Goal: Task Accomplishment & Management: Use online tool/utility

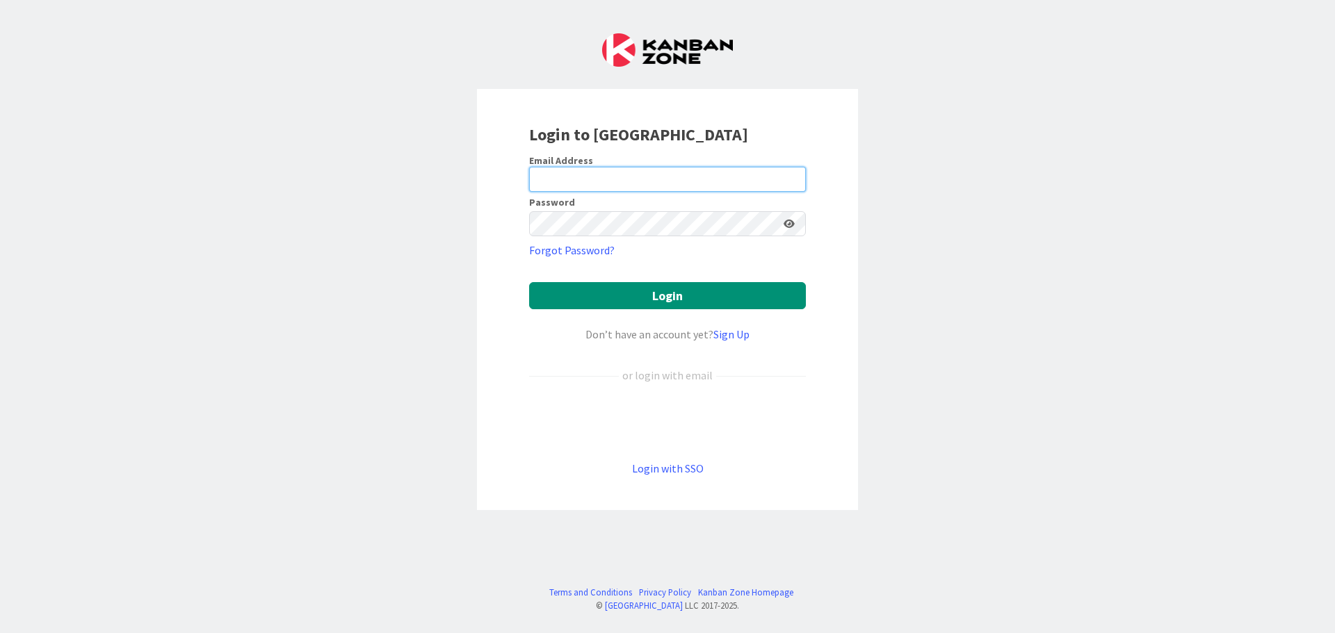
click at [572, 178] on input "email" at bounding box center [667, 179] width 277 height 25
type input "[EMAIL_ADDRESS][DOMAIN_NAME]"
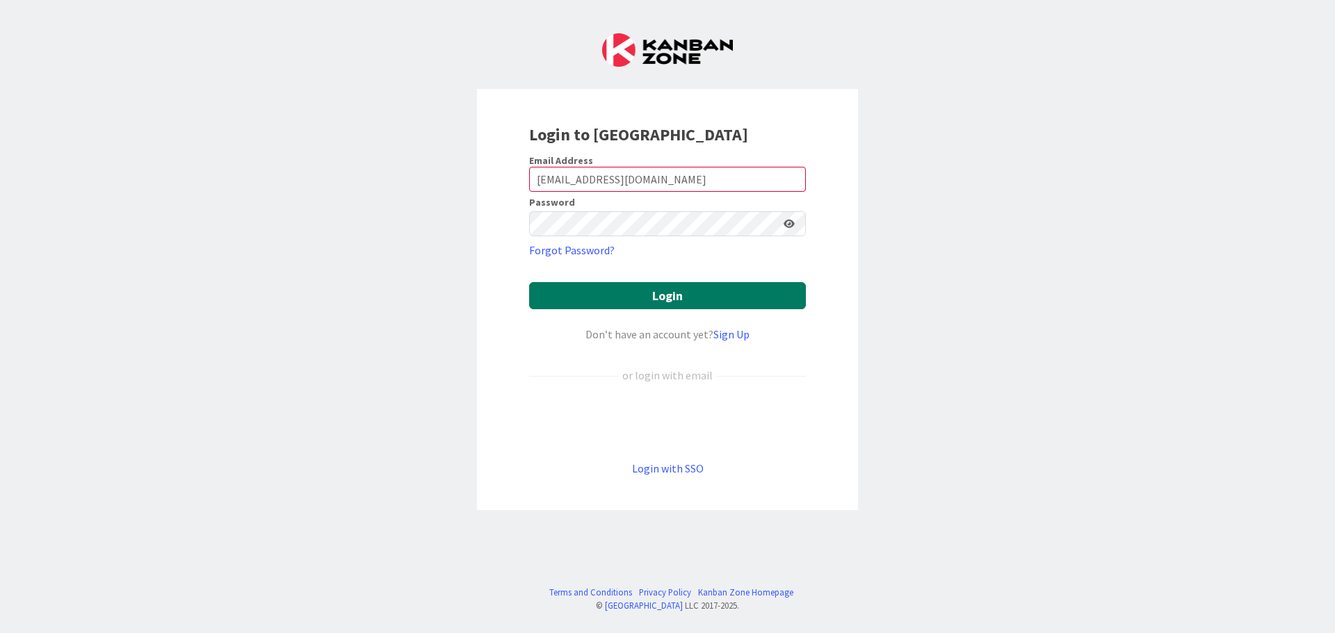
click at [588, 305] on button "Login" at bounding box center [667, 295] width 277 height 27
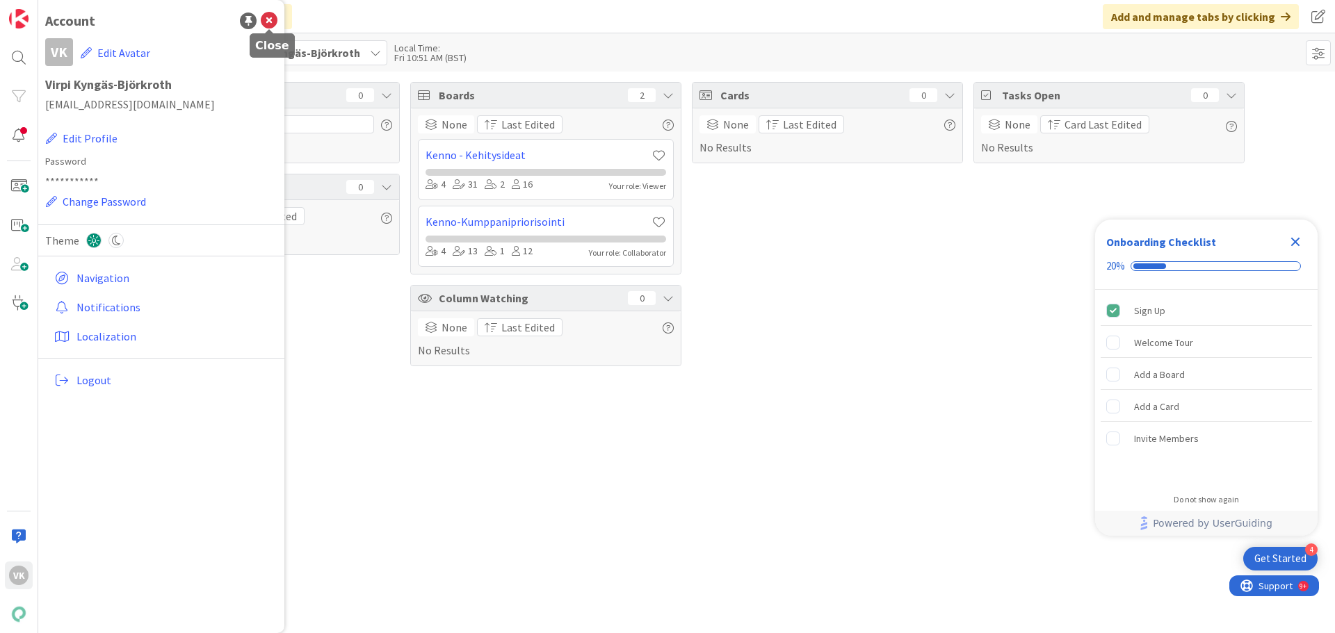
click at [265, 22] on icon at bounding box center [269, 21] width 17 height 17
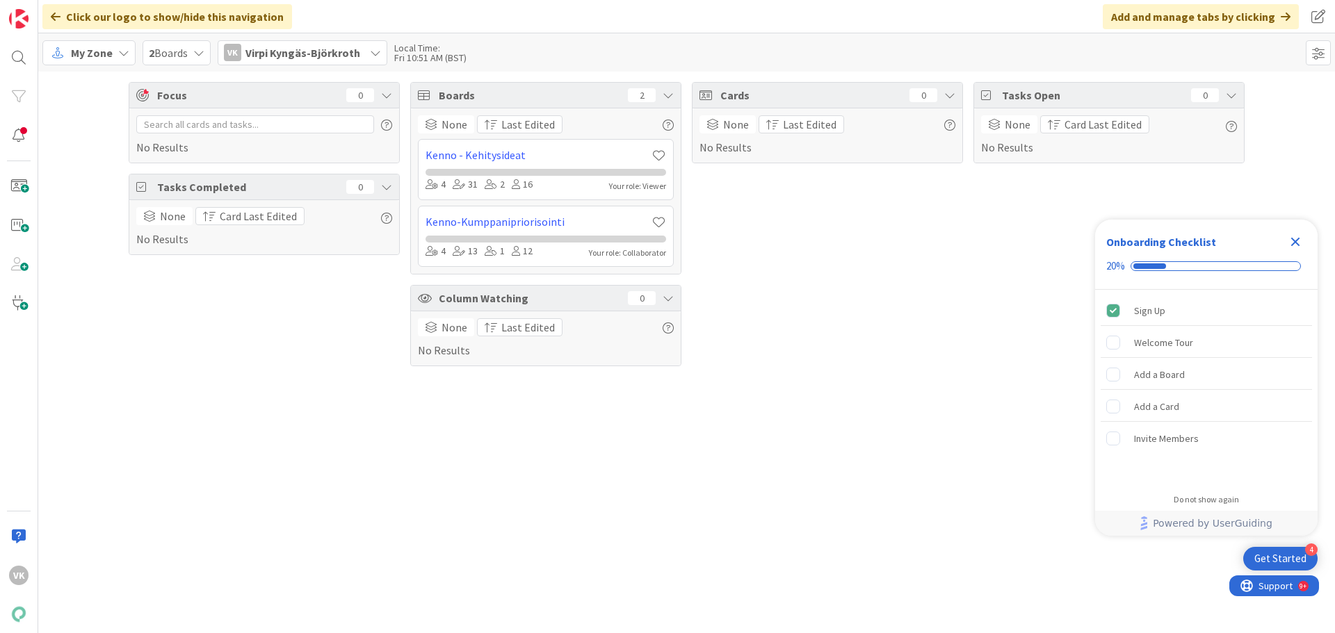
click at [178, 50] on span "2 Boards" at bounding box center [168, 53] width 39 height 17
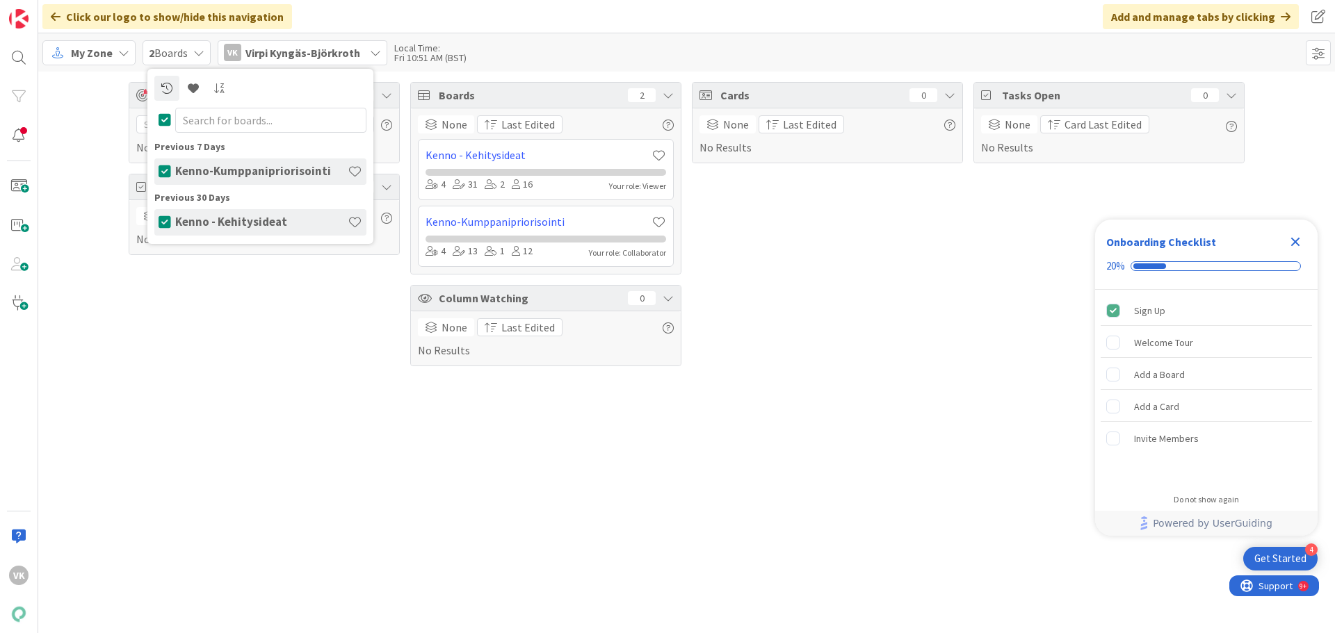
click at [98, 57] on span "My Zone" at bounding box center [92, 53] width 42 height 17
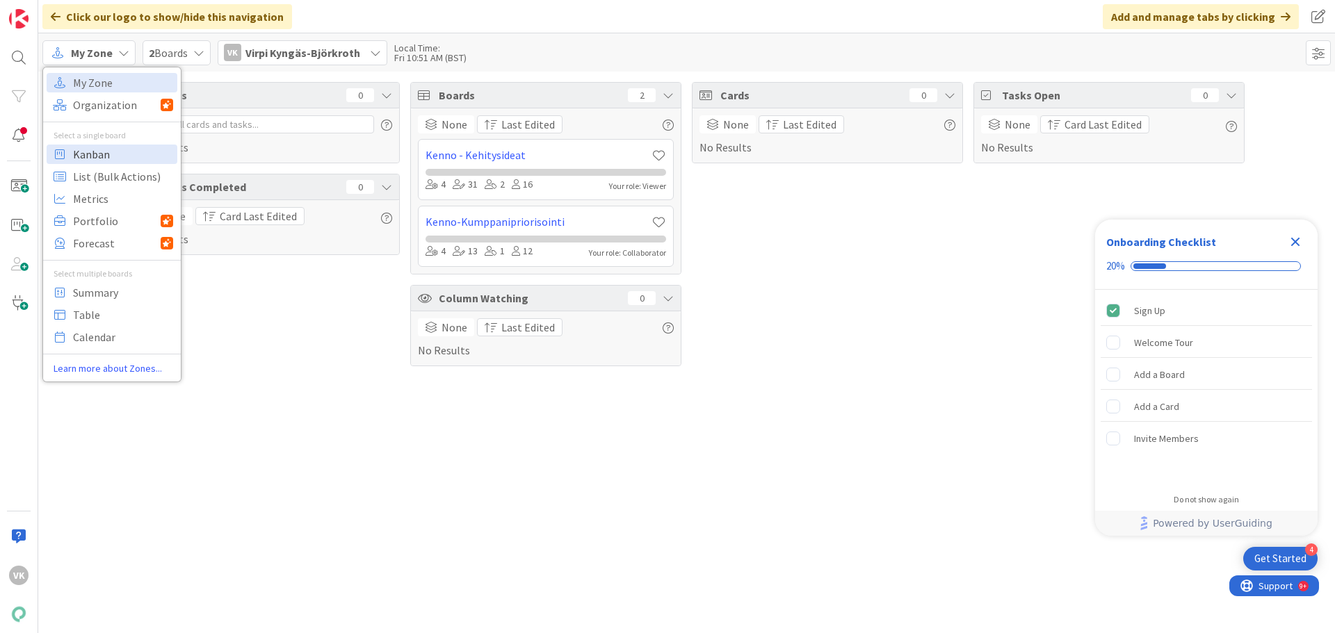
click at [98, 153] on span "Kanban" at bounding box center [123, 154] width 100 height 21
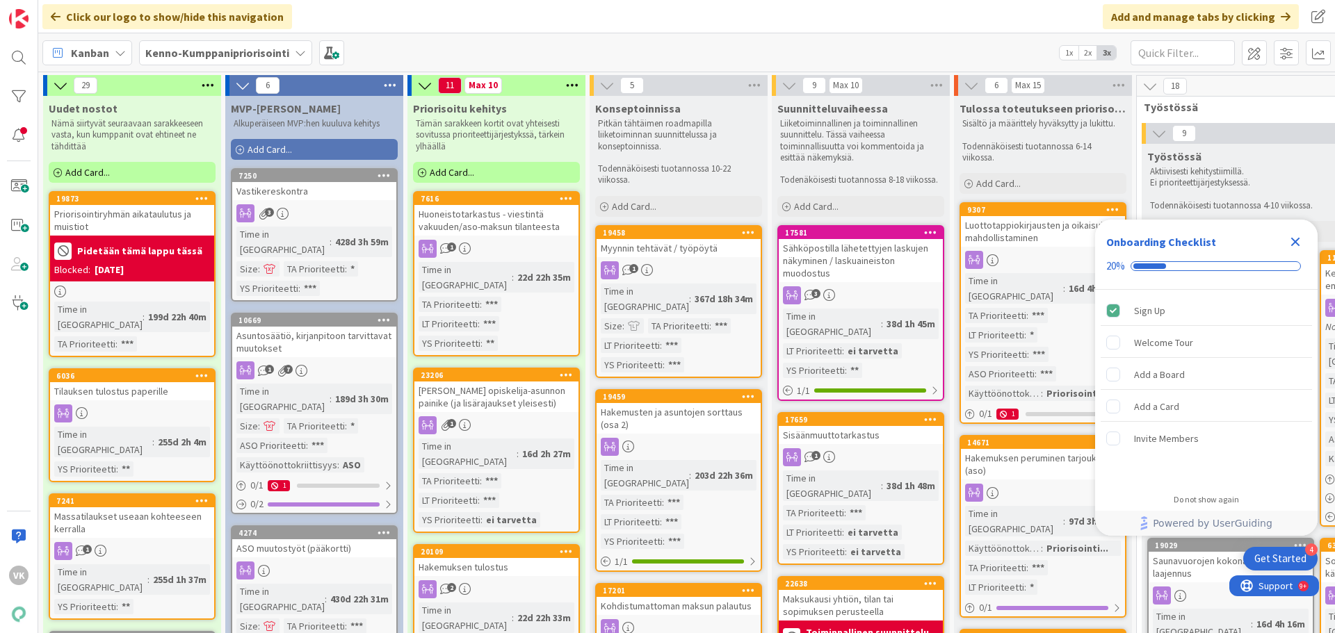
click at [1293, 244] on icon "Close Checklist" at bounding box center [1295, 242] width 9 height 9
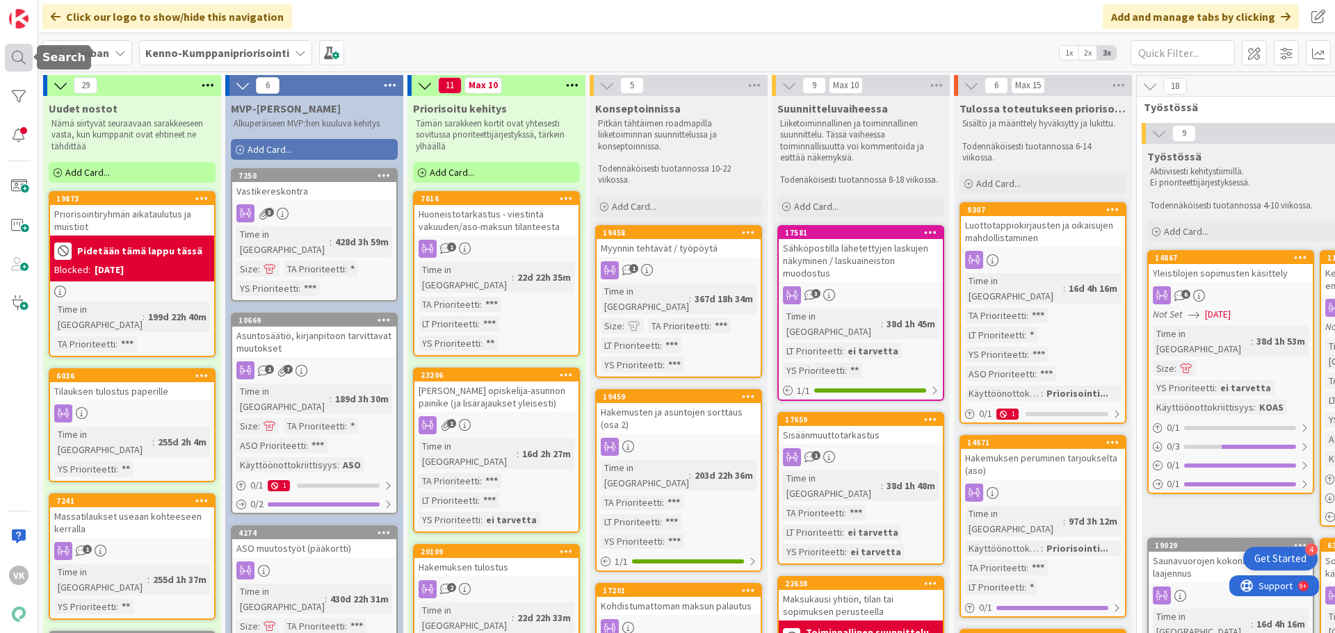
click at [13, 52] on div at bounding box center [19, 58] width 28 height 28
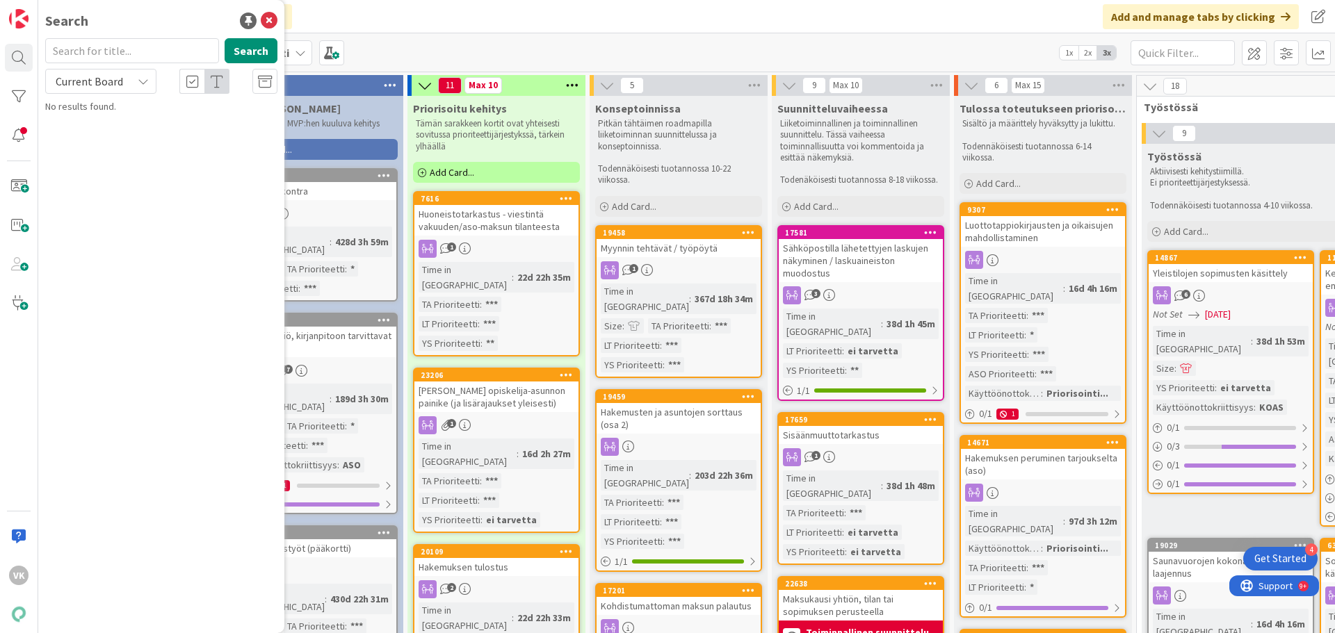
click at [126, 51] on input "text" at bounding box center [132, 50] width 174 height 25
type input "22151"
click at [257, 47] on button "Search" at bounding box center [251, 50] width 53 height 25
click at [176, 125] on span "Raportoinnin bugit: 6. Vakuuksien reskontralista" at bounding box center [150, 129] width 170 height 27
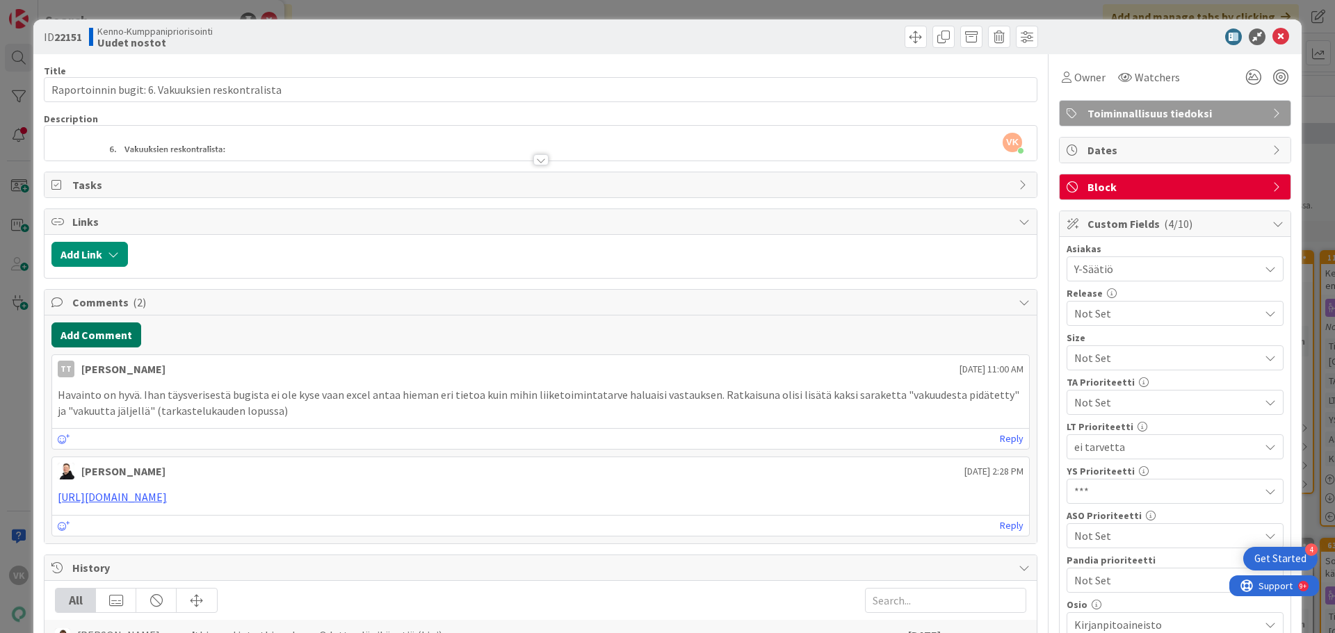
click at [90, 336] on button "Add Comment" at bounding box center [96, 335] width 90 height 25
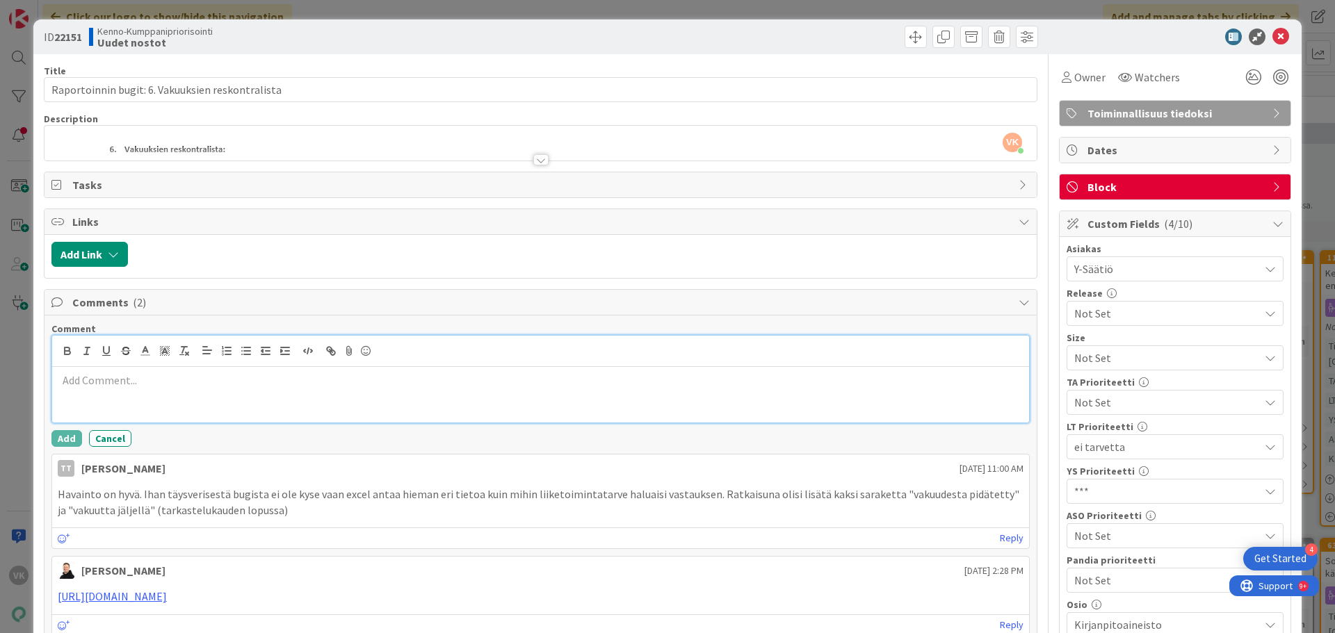
click at [70, 382] on p at bounding box center [541, 381] width 966 height 16
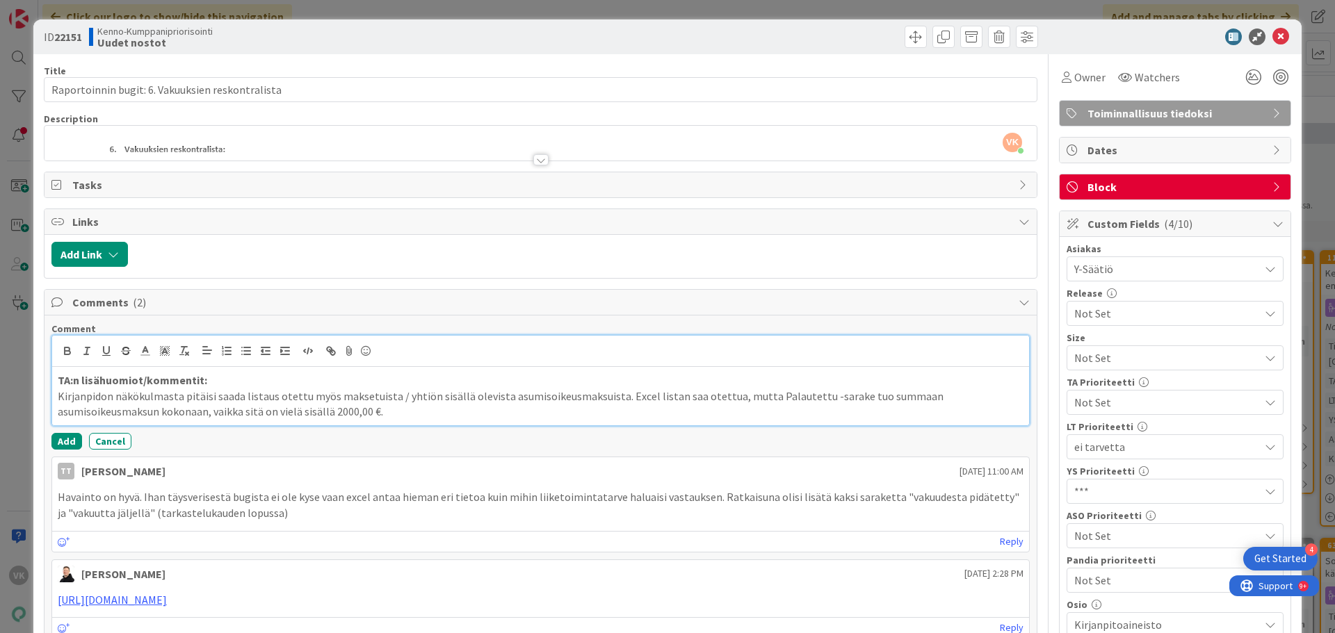
click at [302, 417] on p "Kirjanpidon näkökulmasta pitäisi saada listaus otettu myös maksetuista / yhtiön…" at bounding box center [541, 404] width 966 height 31
click at [534, 159] on div at bounding box center [540, 159] width 15 height 11
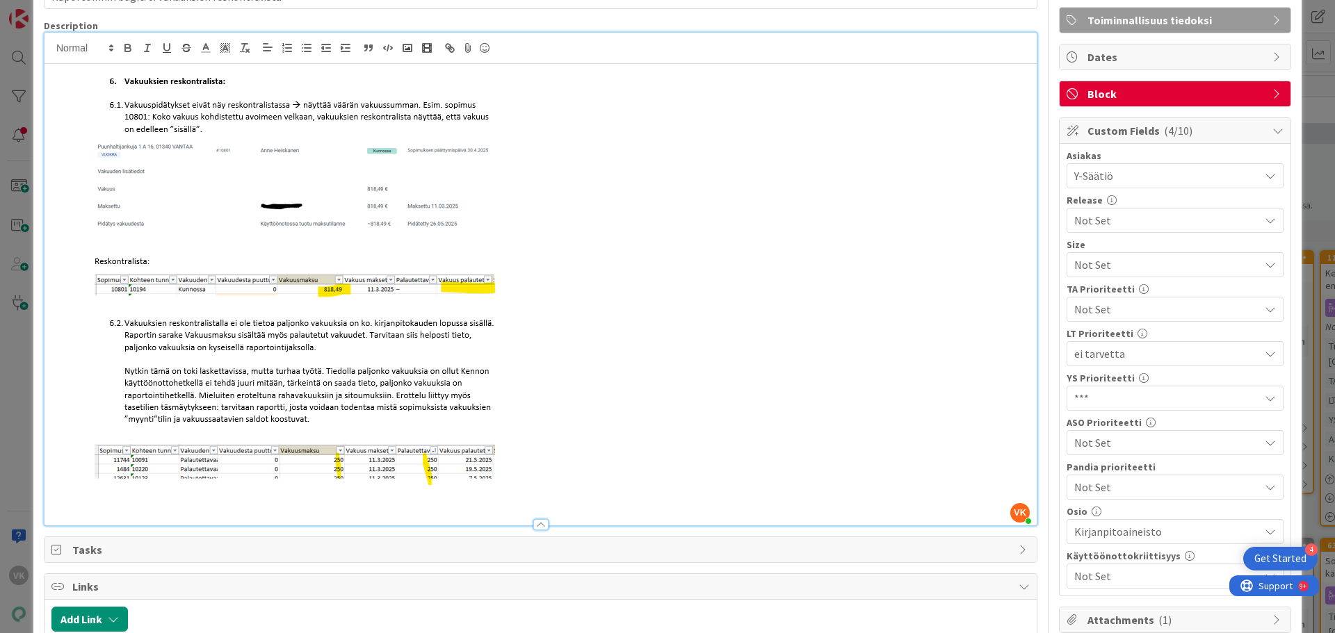
scroll to position [209, 0]
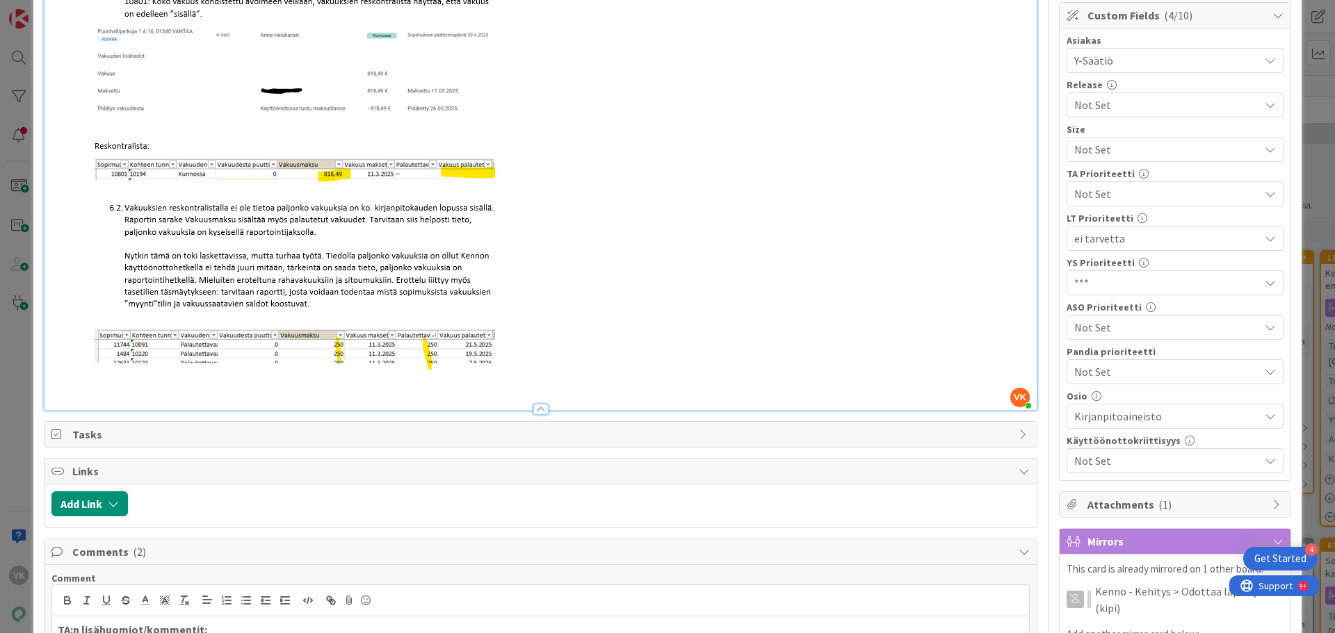
click at [540, 381] on p at bounding box center [540, 173] width 978 height 445
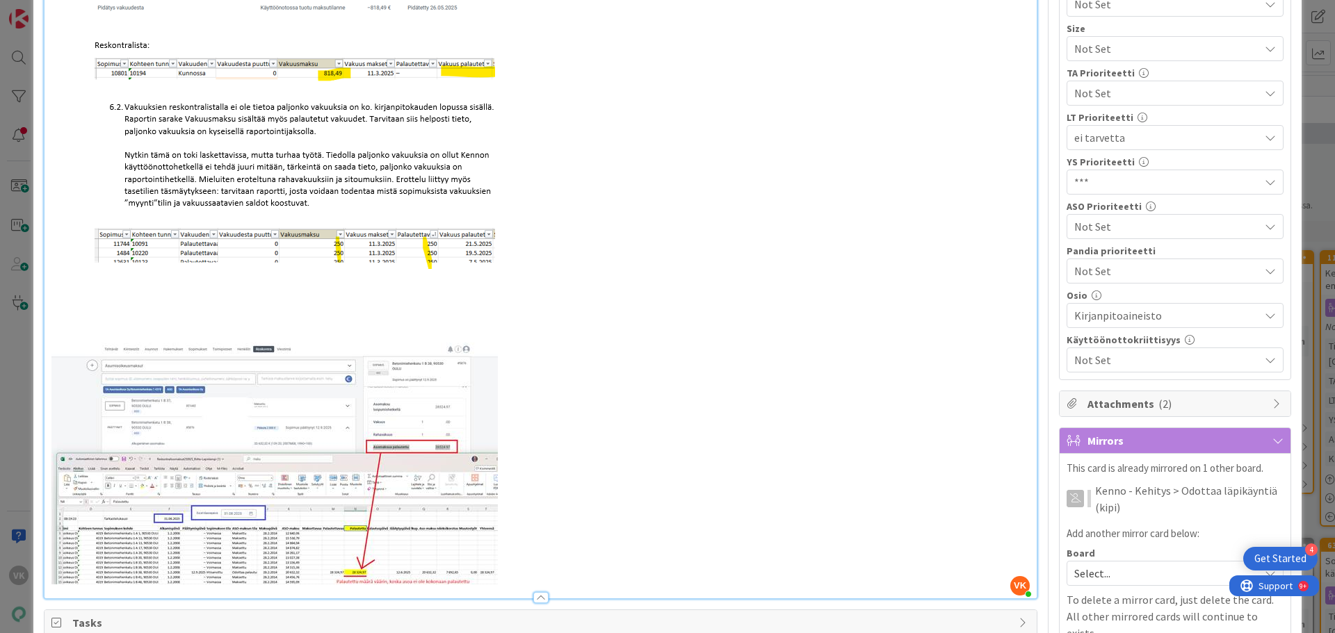
scroll to position [348, 0]
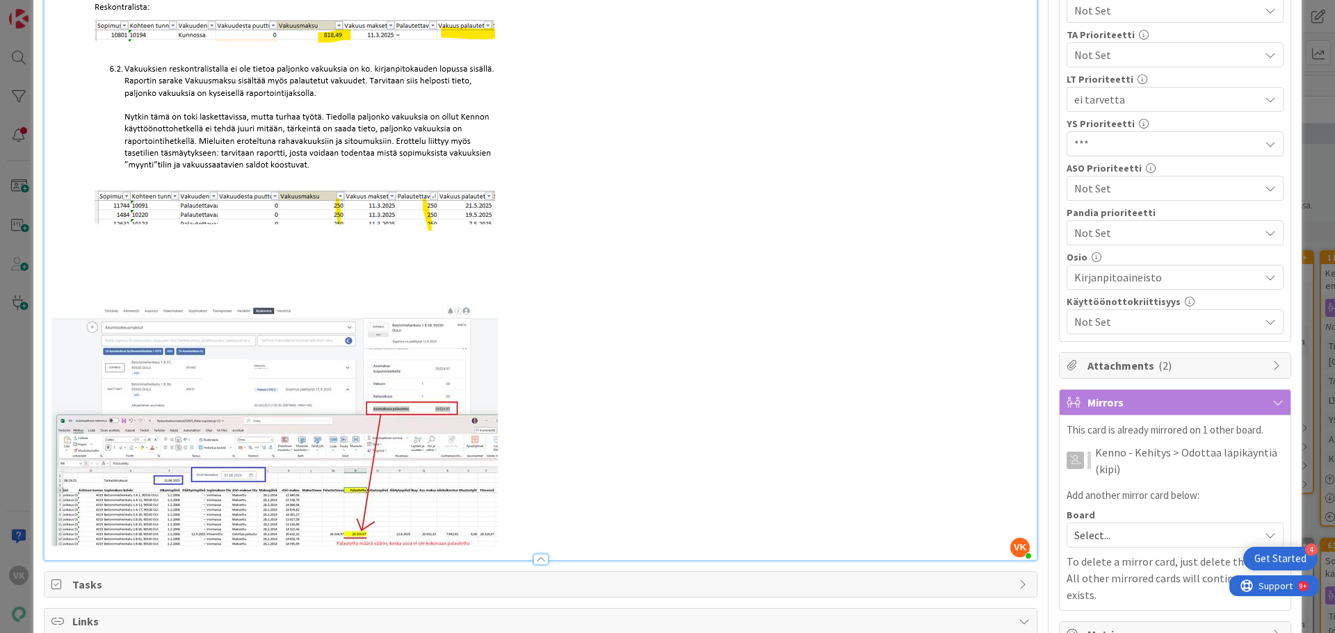
click at [90, 295] on p at bounding box center [540, 297] width 978 height 16
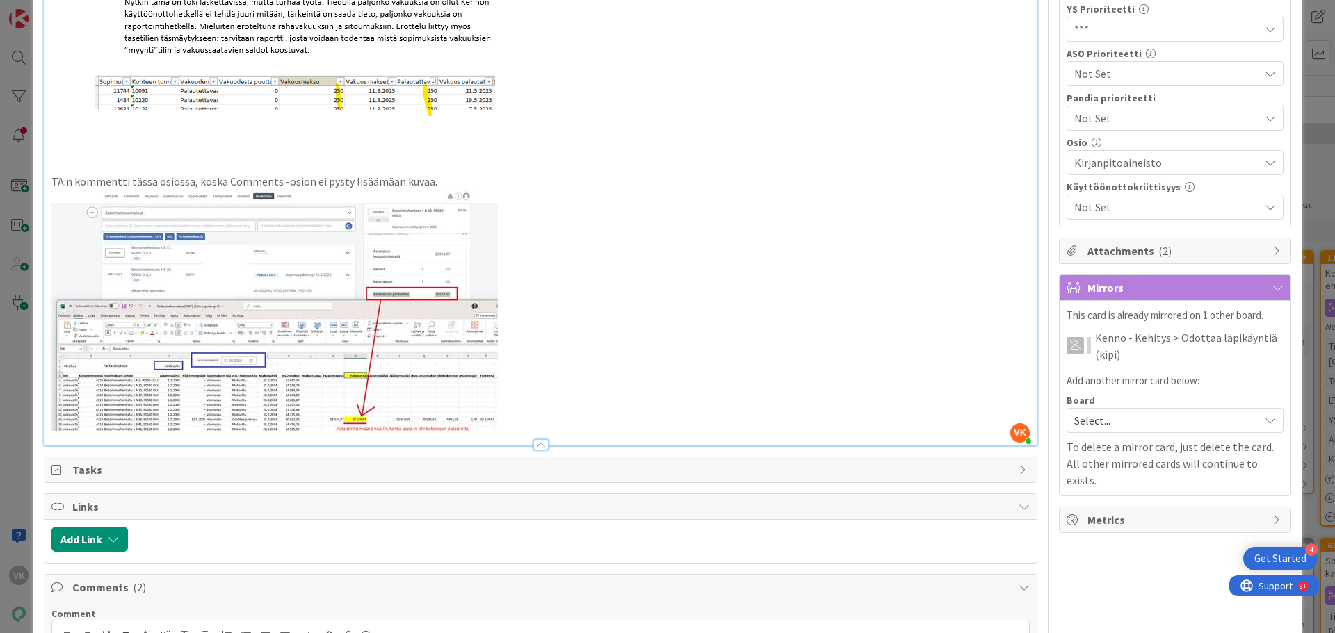
scroll to position [626, 0]
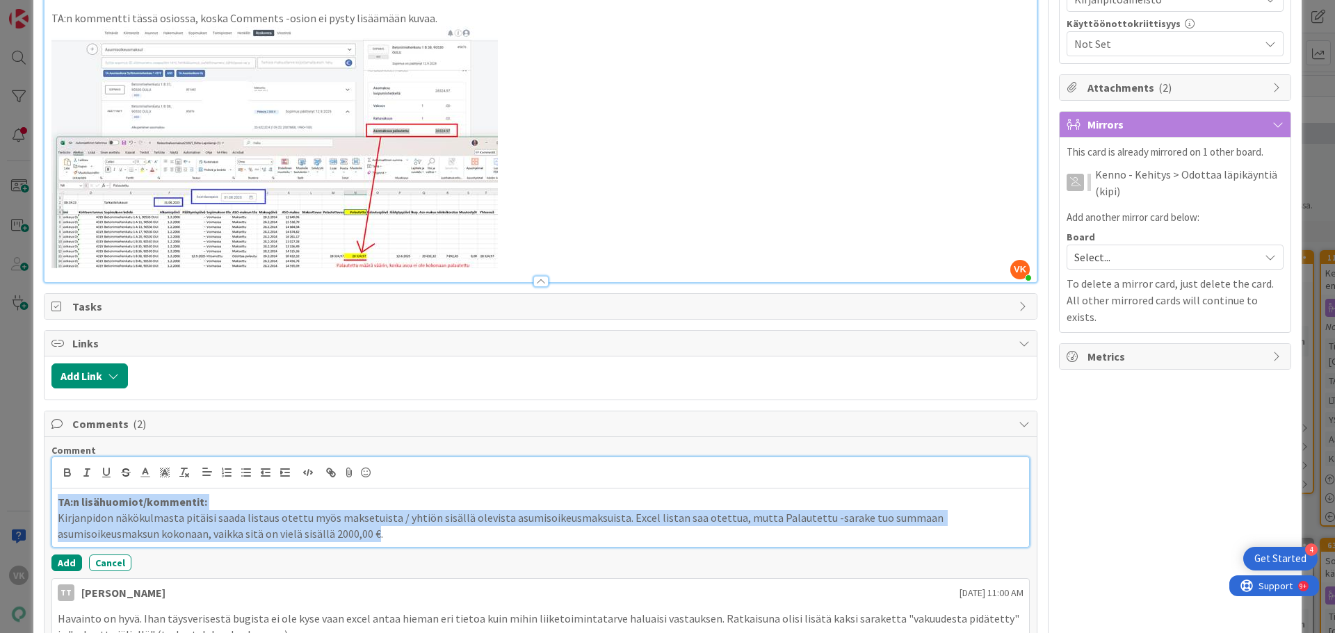
drag, startPoint x: 273, startPoint y: 537, endPoint x: 56, endPoint y: 502, distance: 219.7
click at [56, 502] on div "TA:n lisähuomiot/kommentit: Kirjanpidon näkökulmasta pitäisi saada listaus otet…" at bounding box center [540, 518] width 977 height 58
copy div "TA:n lisähuomiot/kommentit: Kirjanpidon näkökulmasta pitäisi saada listaus otet…"
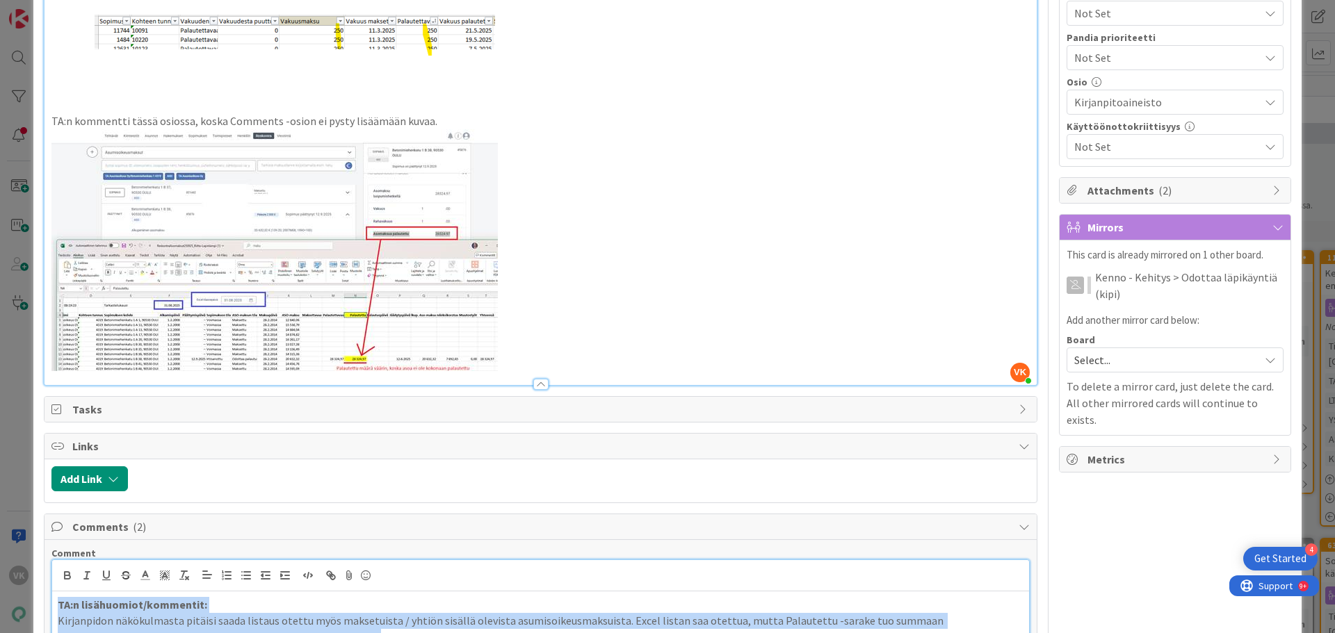
scroll to position [417, 0]
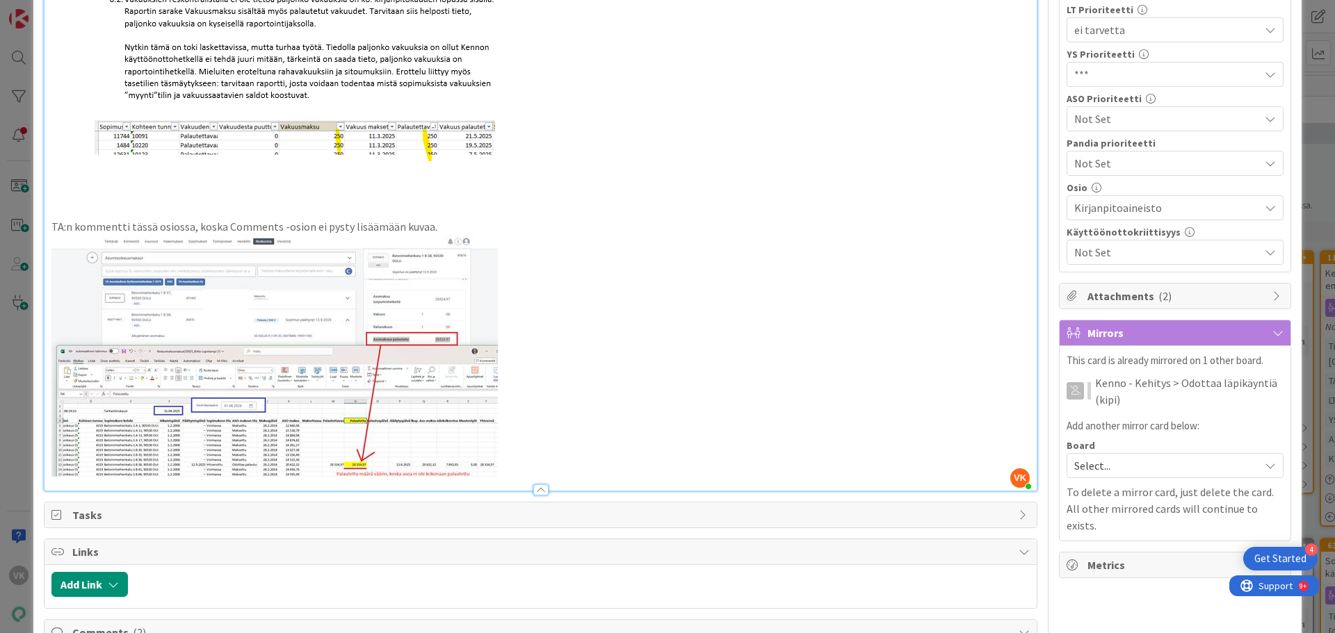
click at [428, 228] on p "TA:n kommentti tässä osiossa, koska Comments -osion ei pysty lisäämään kuvaa." at bounding box center [540, 227] width 978 height 16
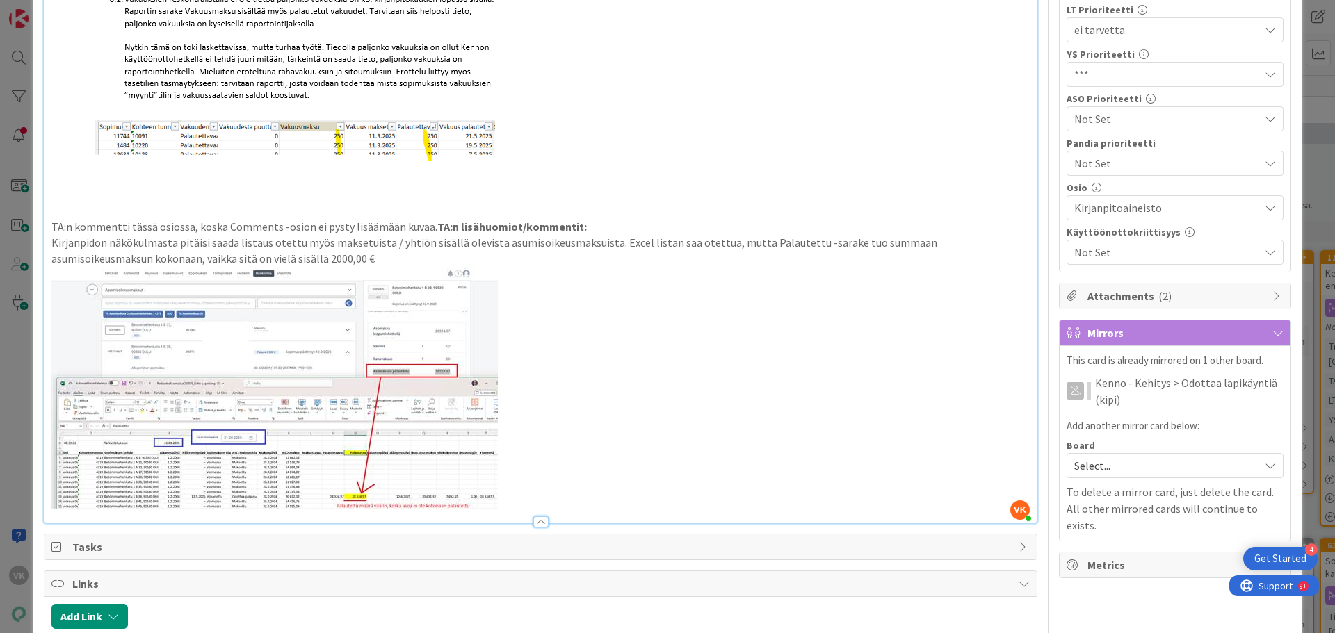
click at [437, 225] on strong "TA:n lisähuomiot/kommentit:" at bounding box center [512, 227] width 150 height 14
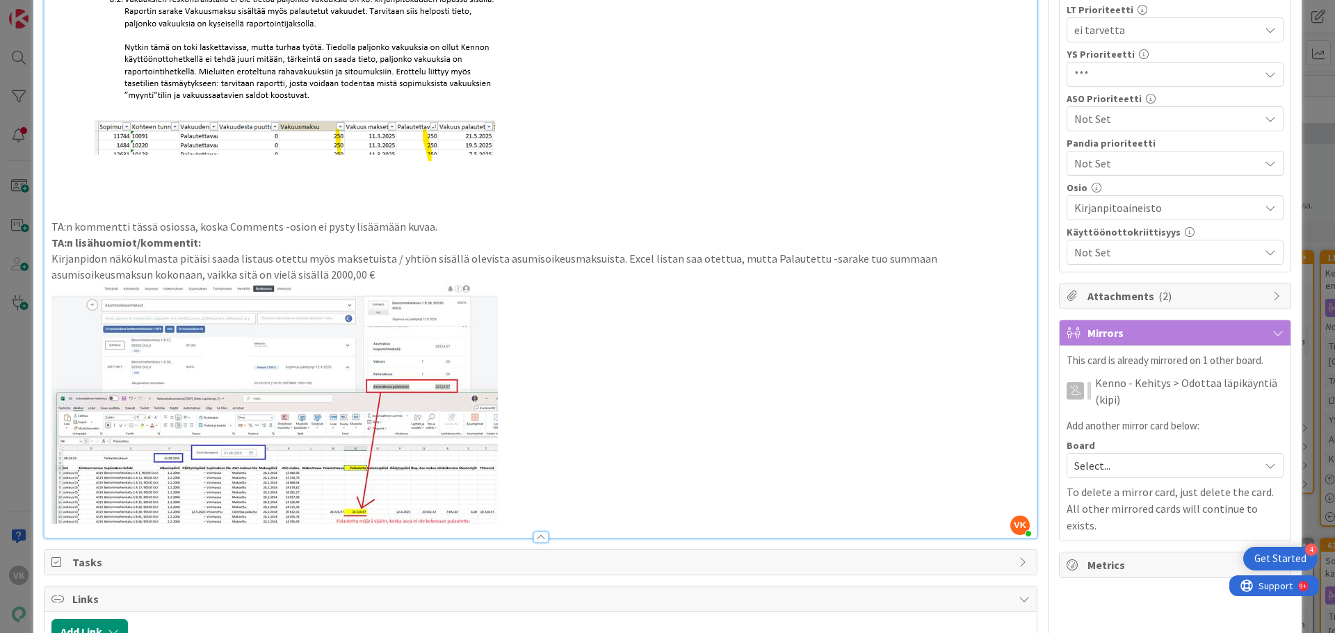
drag, startPoint x: 426, startPoint y: 225, endPoint x: 47, endPoint y: 224, distance: 378.3
click at [47, 224] on div "TA:n kommentti tässä osiossa, koska Comments -osion ei pysty lisäämään kuvaa. T…" at bounding box center [541, 139] width 992 height 798
click at [595, 362] on p at bounding box center [540, 403] width 978 height 242
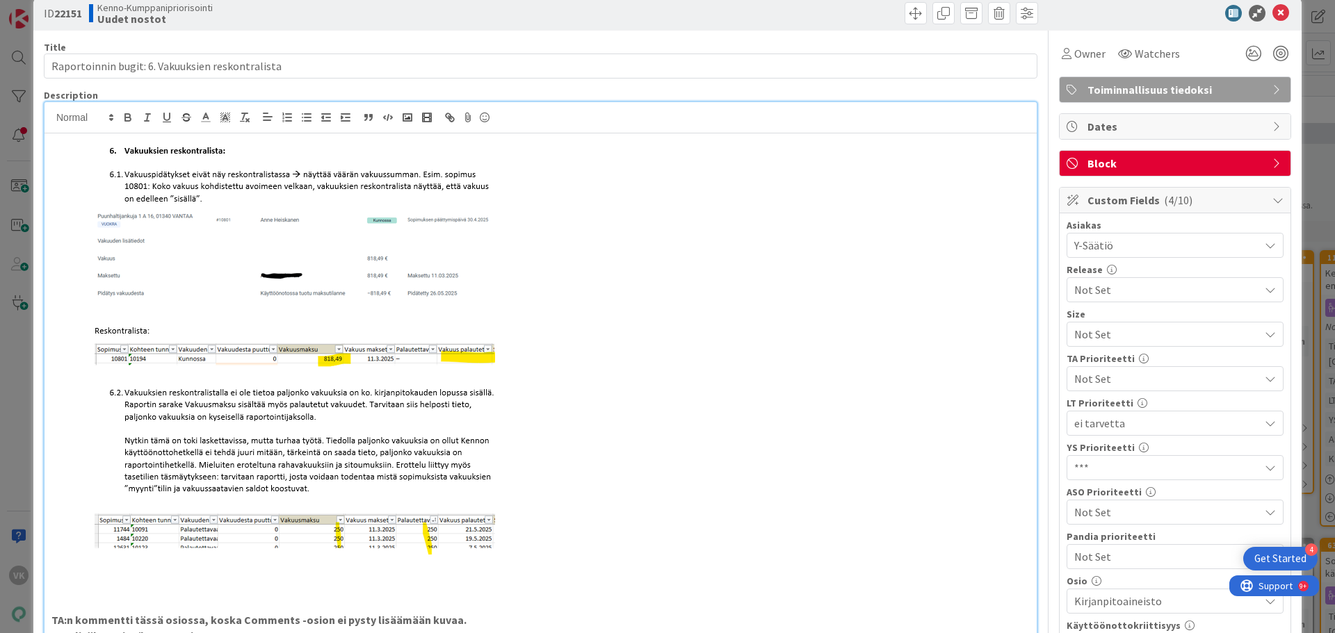
scroll to position [0, 0]
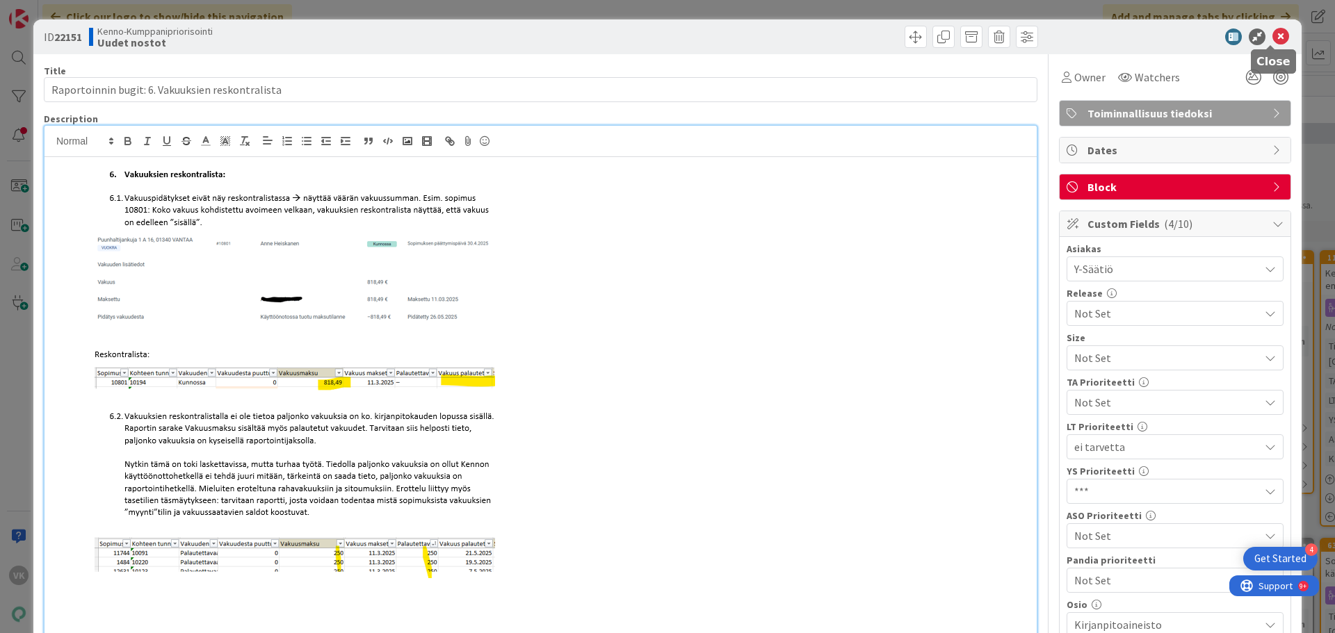
click at [1275, 35] on icon at bounding box center [1281, 37] width 17 height 17
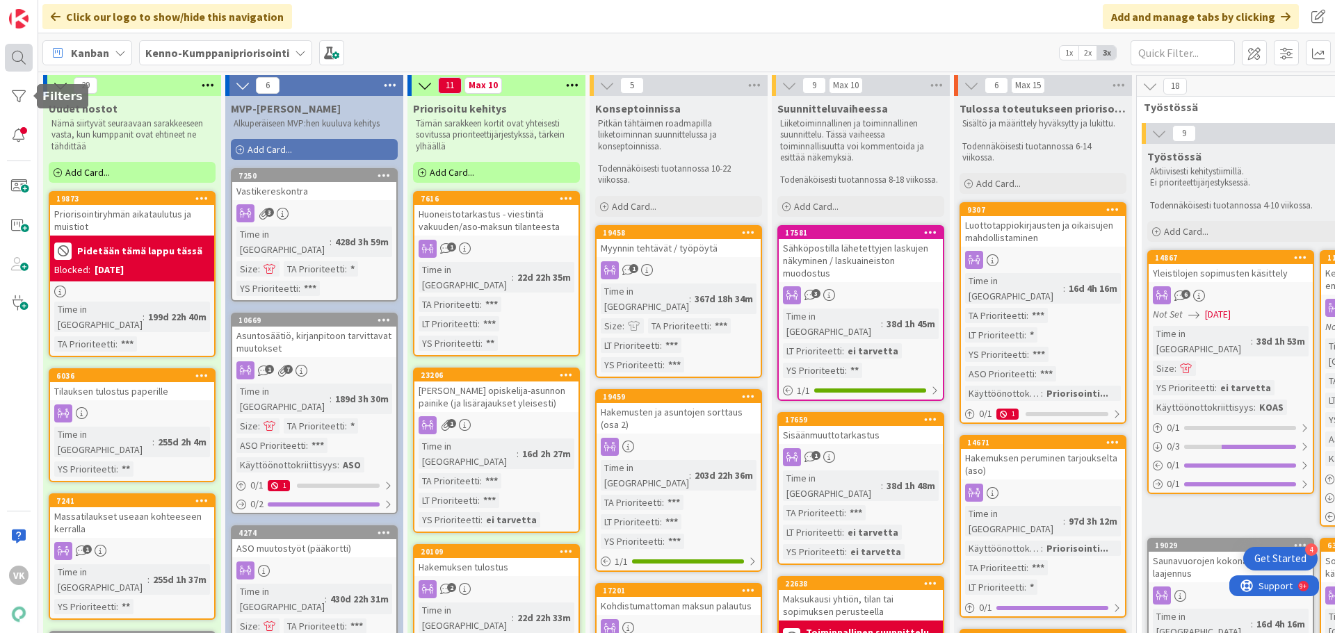
click at [17, 53] on div at bounding box center [19, 58] width 28 height 28
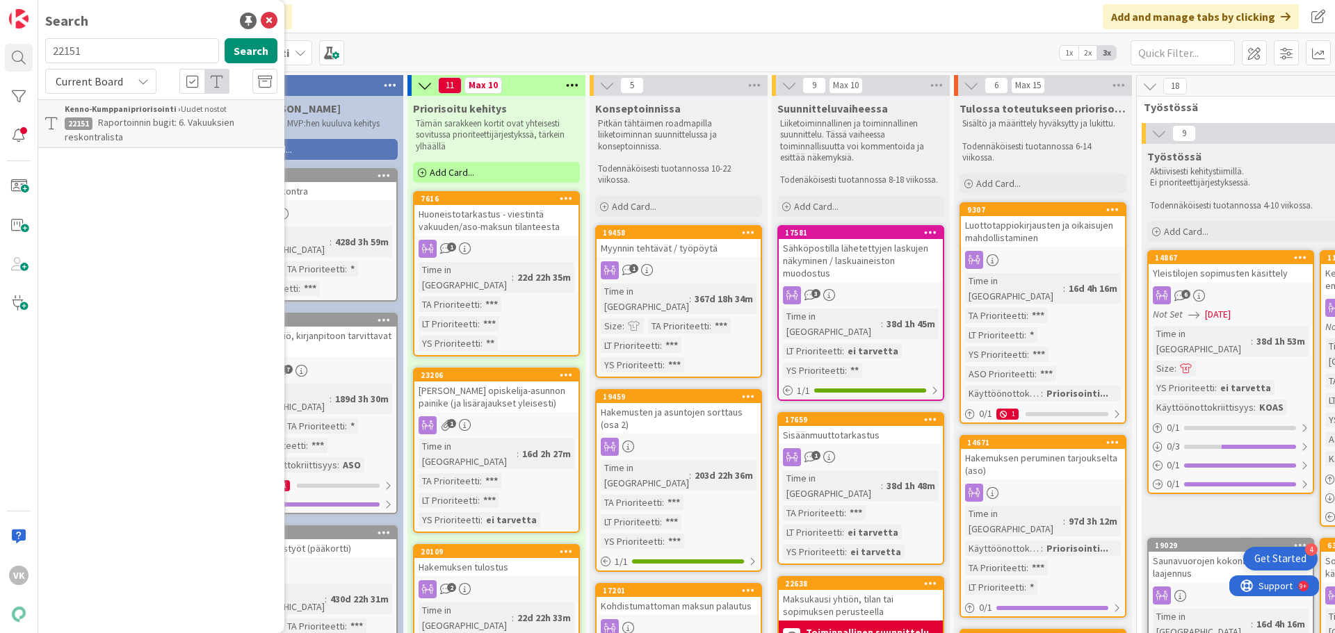
click at [149, 123] on span "Raportoinnin bugit: 6. Vakuuksien reskontralista" at bounding box center [150, 129] width 170 height 27
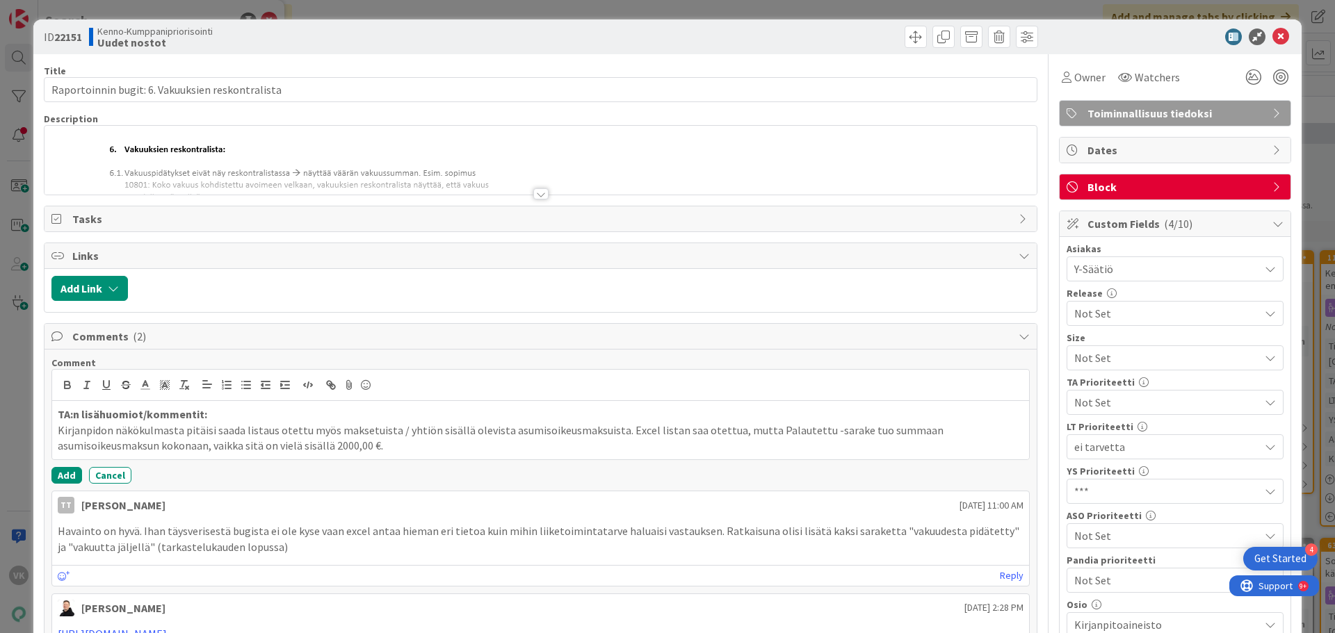
click at [533, 192] on div at bounding box center [540, 193] width 15 height 11
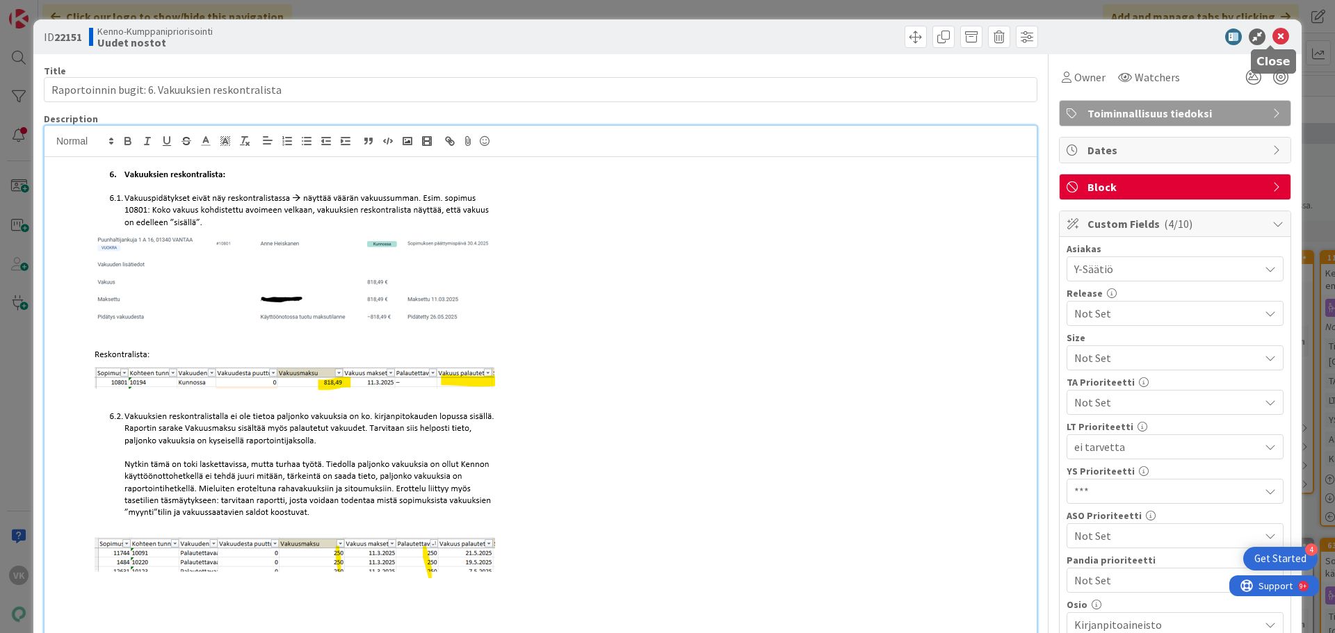
drag, startPoint x: 1273, startPoint y: 38, endPoint x: 615, endPoint y: 56, distance: 658.1
click at [1273, 38] on icon at bounding box center [1281, 37] width 17 height 17
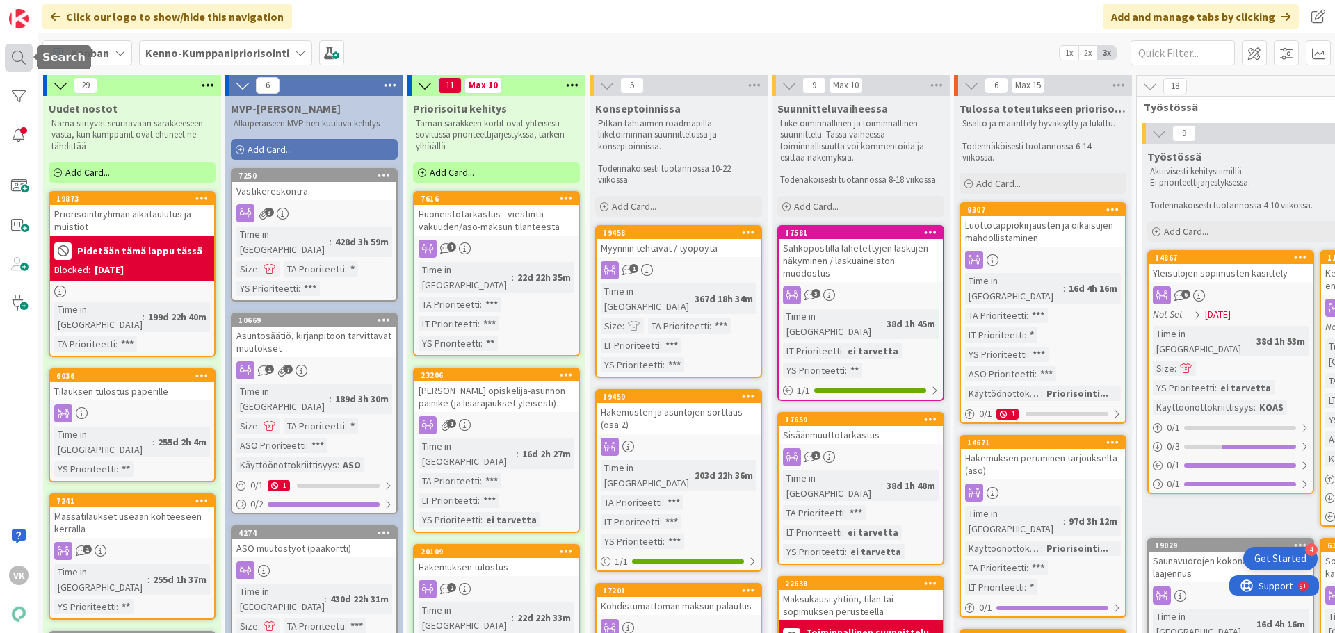
click at [24, 58] on div at bounding box center [19, 58] width 28 height 28
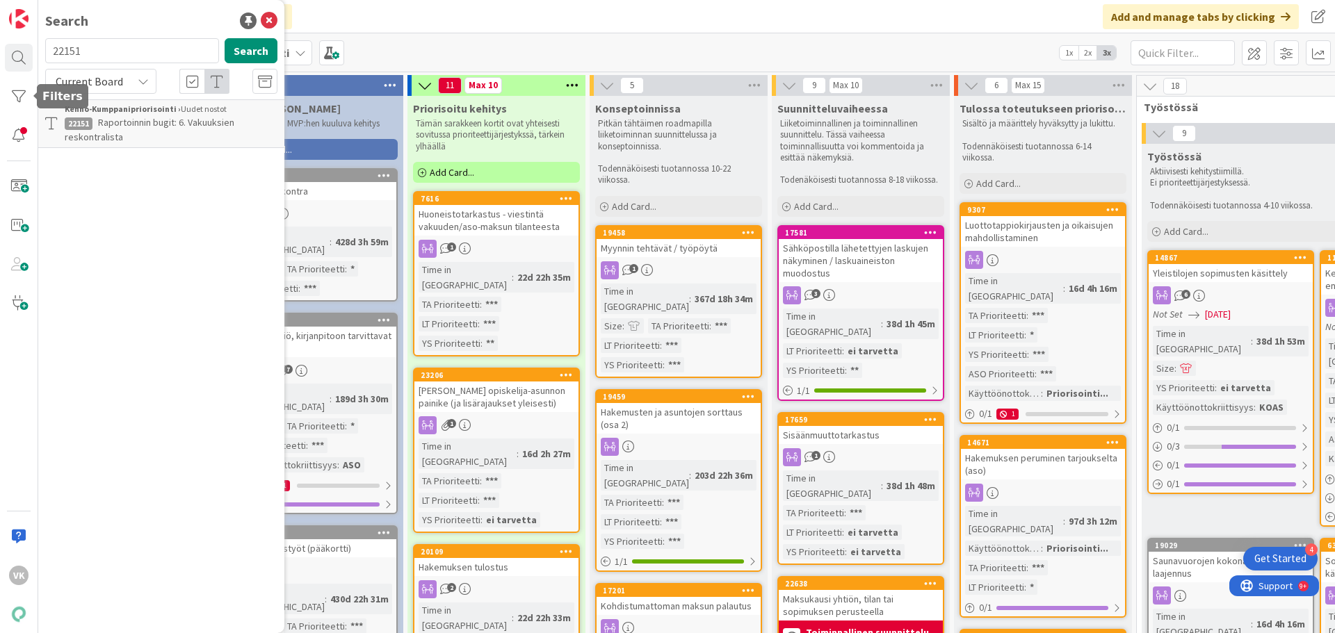
click at [129, 124] on span "Raportoinnin bugit: 6. Vakuuksien reskontralista" at bounding box center [150, 129] width 170 height 27
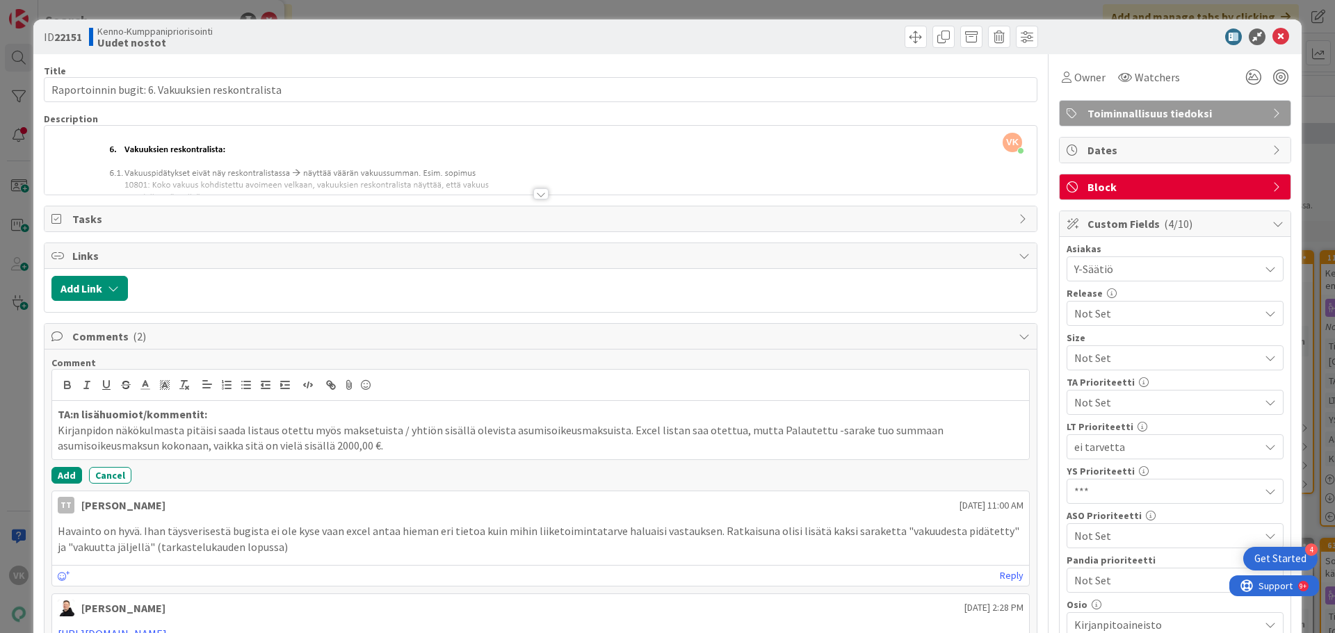
click at [540, 193] on div at bounding box center [540, 193] width 15 height 11
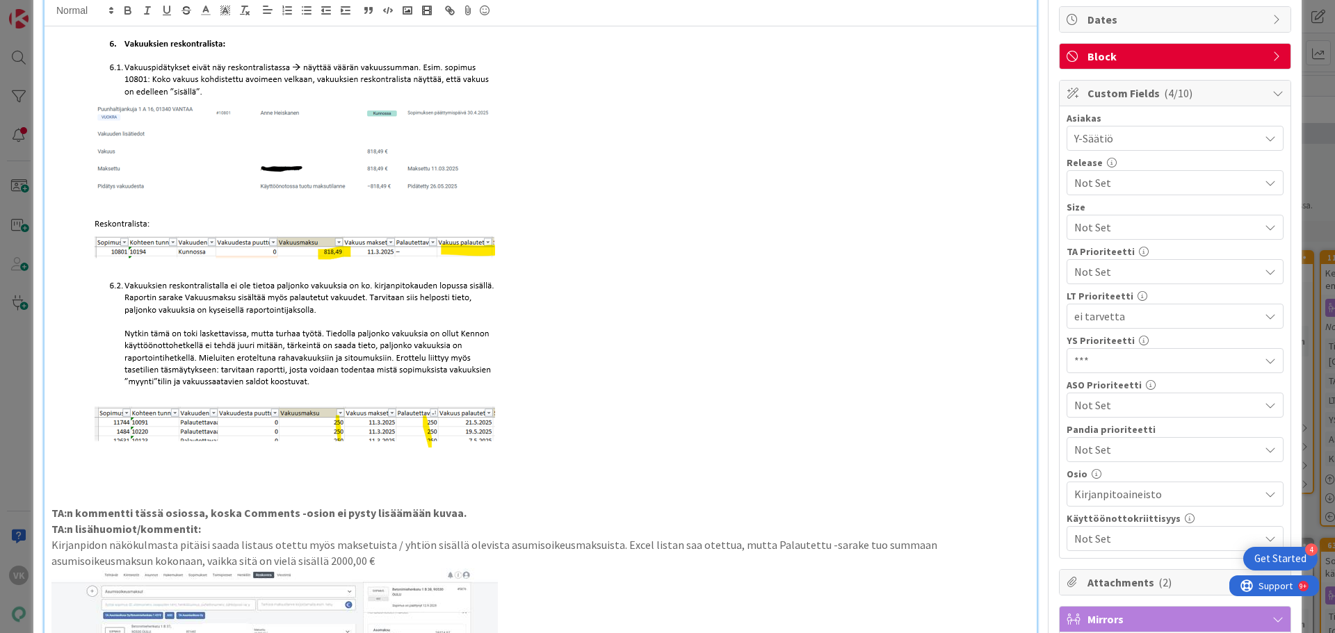
scroll to position [139, 0]
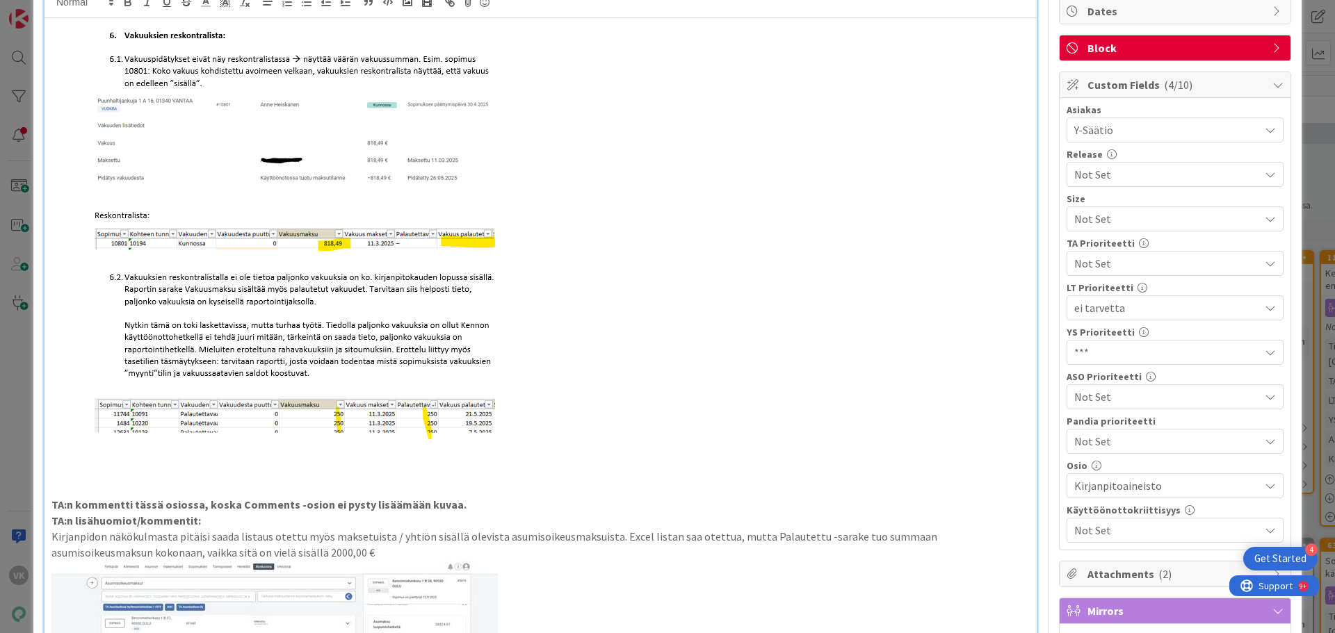
click at [1100, 259] on span "Not Set" at bounding box center [1163, 263] width 178 height 19
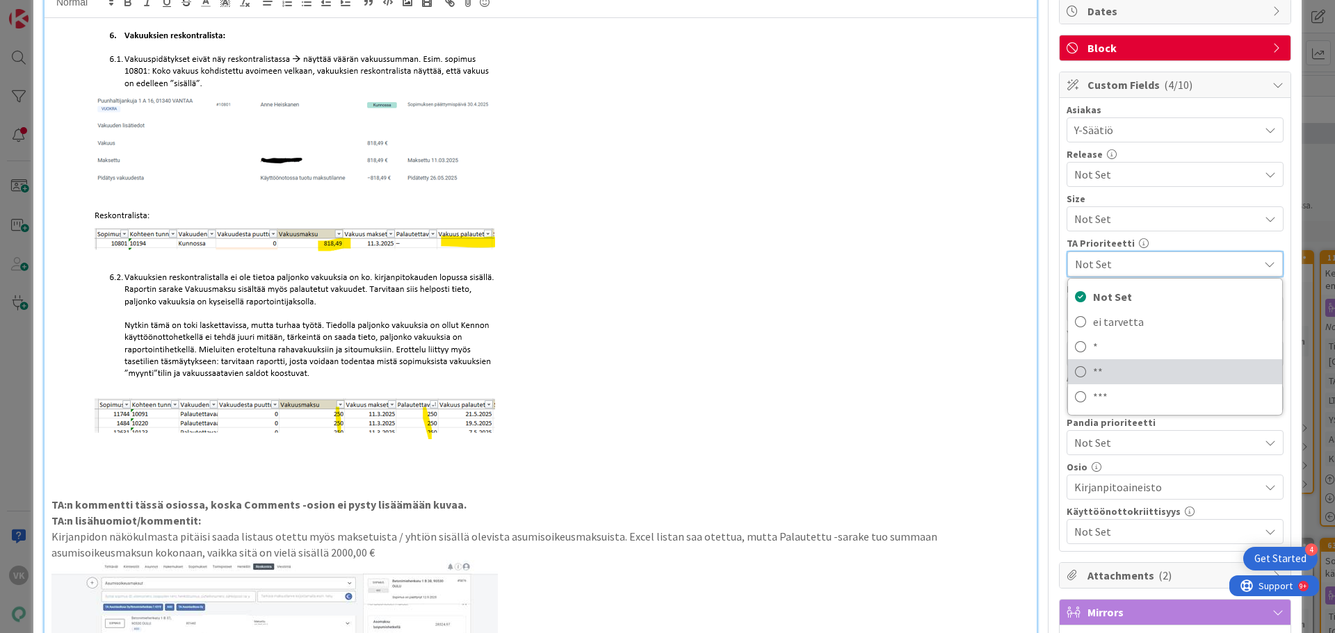
click at [1080, 369] on link "**" at bounding box center [1175, 372] width 214 height 25
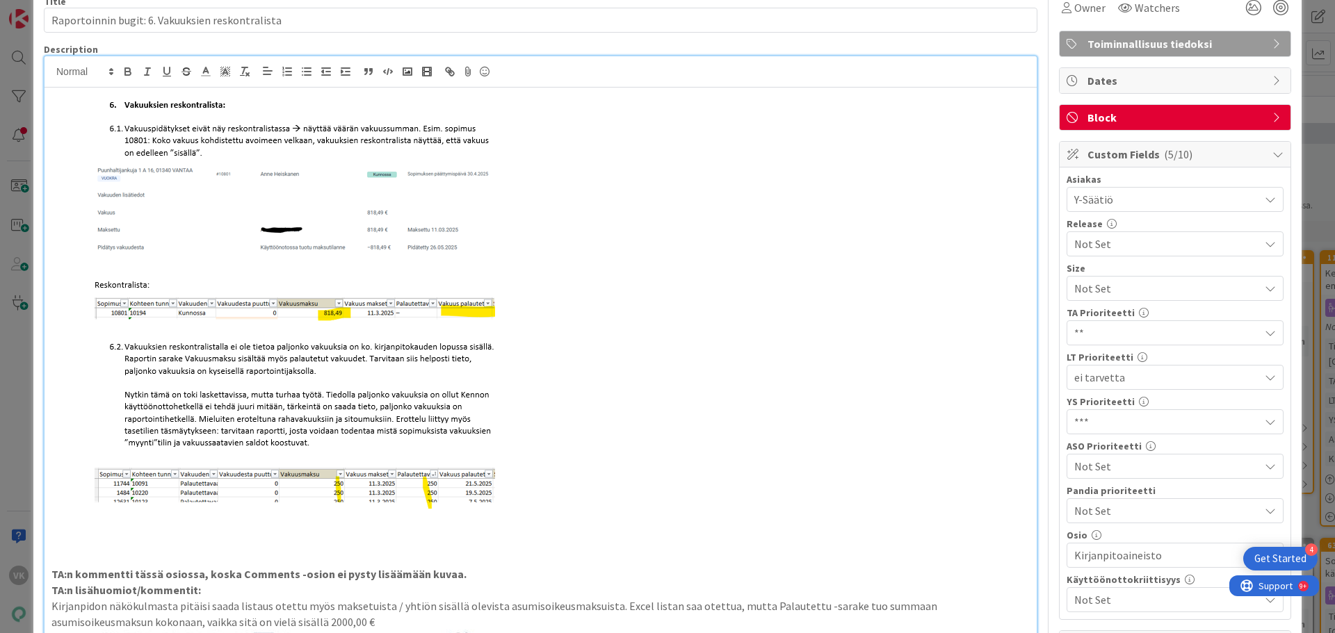
scroll to position [0, 0]
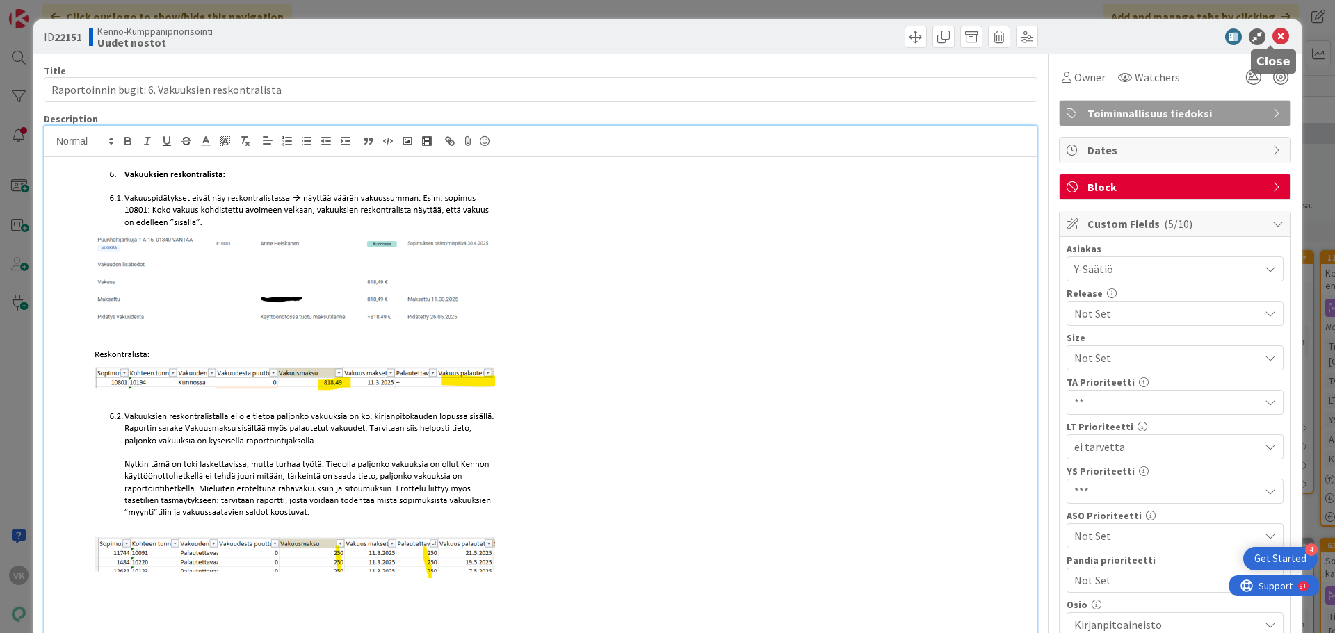
click at [1273, 33] on icon at bounding box center [1281, 37] width 17 height 17
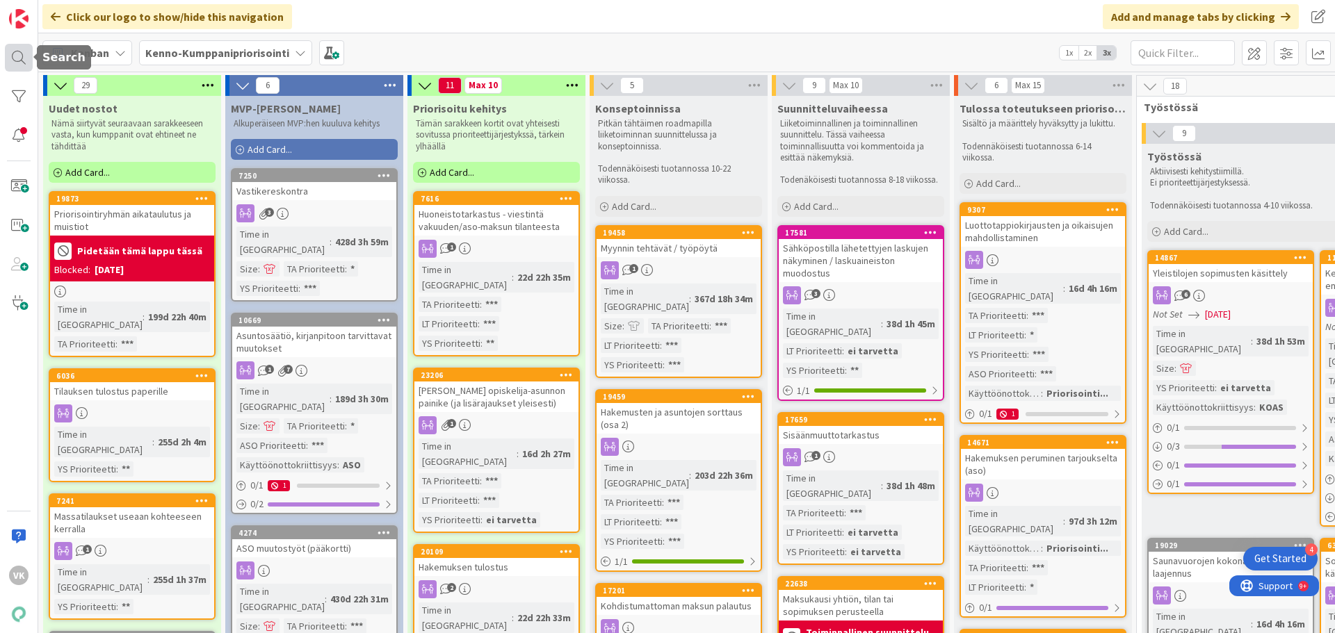
click at [23, 50] on div at bounding box center [19, 58] width 28 height 28
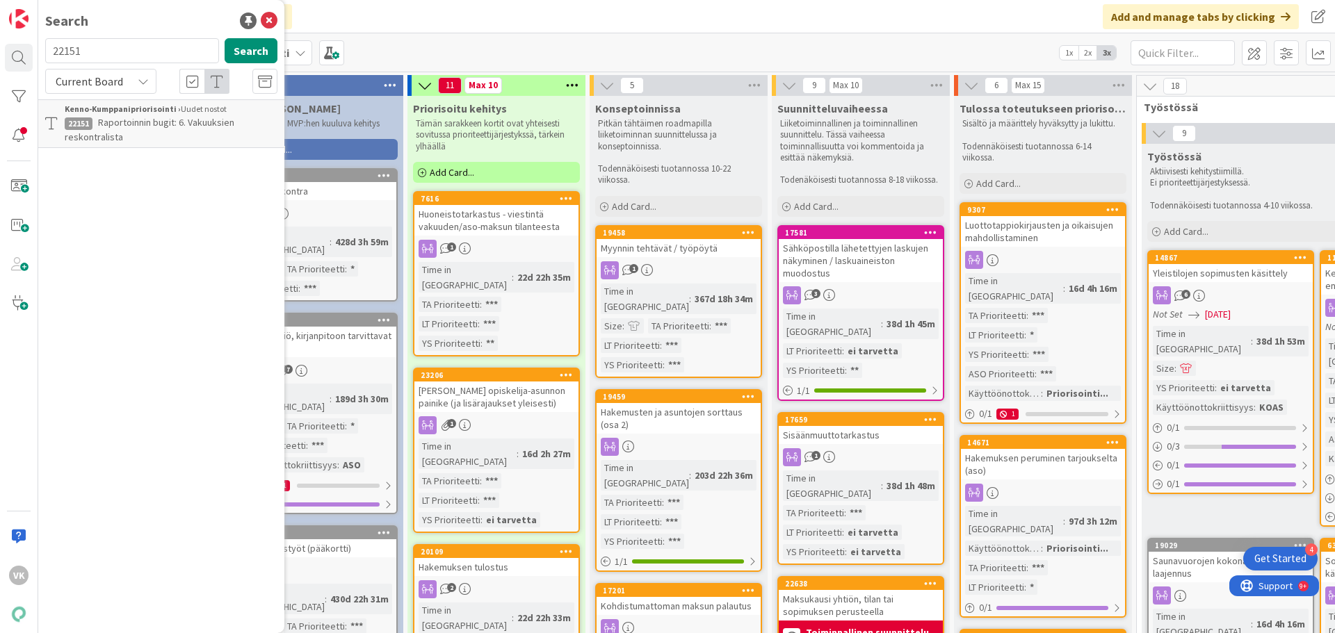
drag, startPoint x: 129, startPoint y: 54, endPoint x: 46, endPoint y: 49, distance: 83.5
click at [46, 49] on input "22151" at bounding box center [132, 50] width 174 height 25
type input "19575"
click at [240, 51] on button "Search" at bounding box center [251, 50] width 53 height 25
click at [140, 124] on span "[PERSON_NAME] 2.0" at bounding box center [138, 122] width 81 height 13
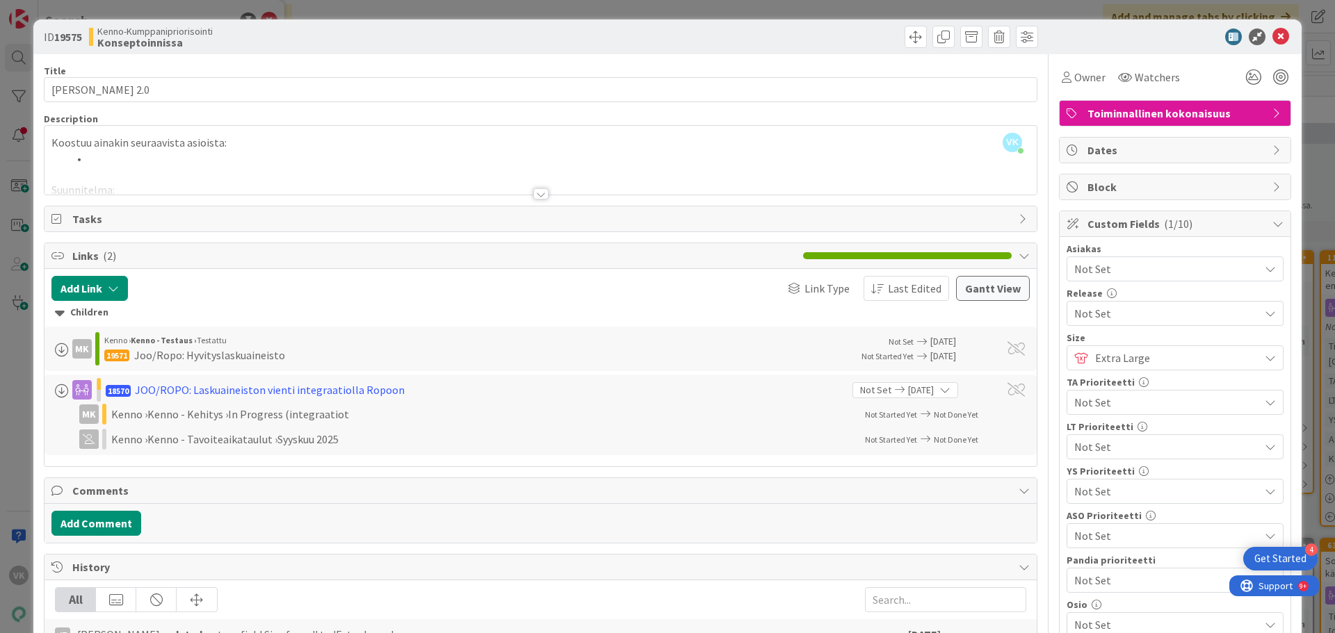
click at [533, 193] on div at bounding box center [540, 193] width 15 height 11
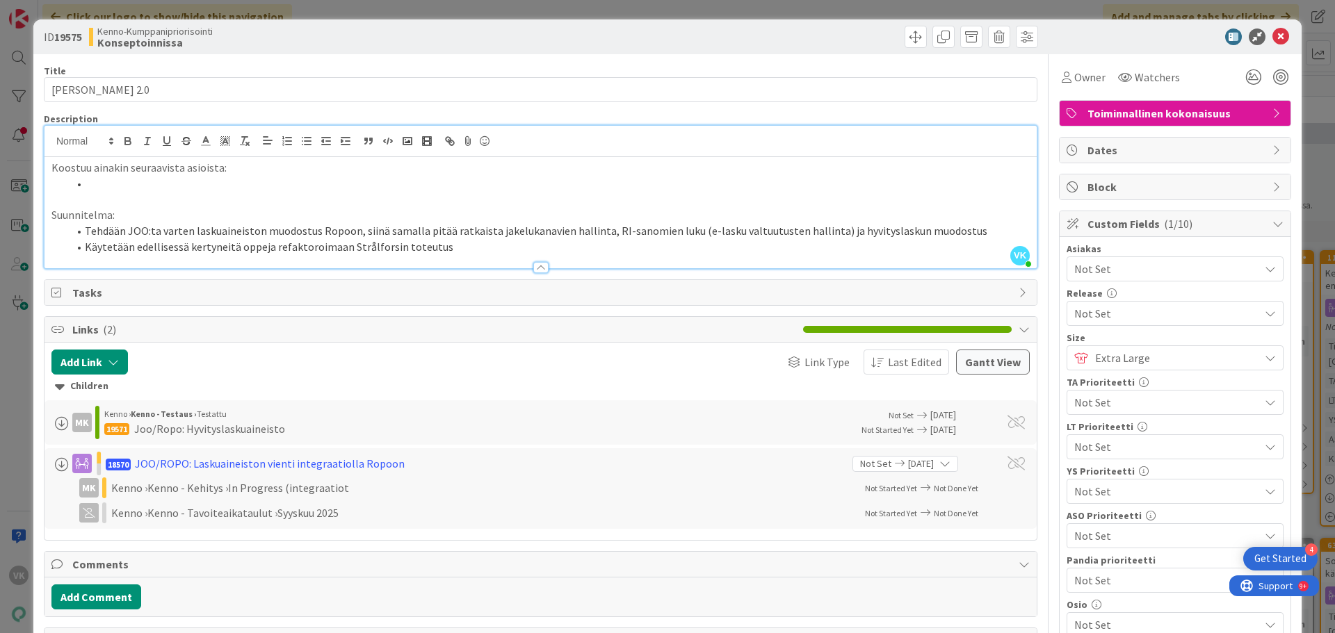
scroll to position [419, 0]
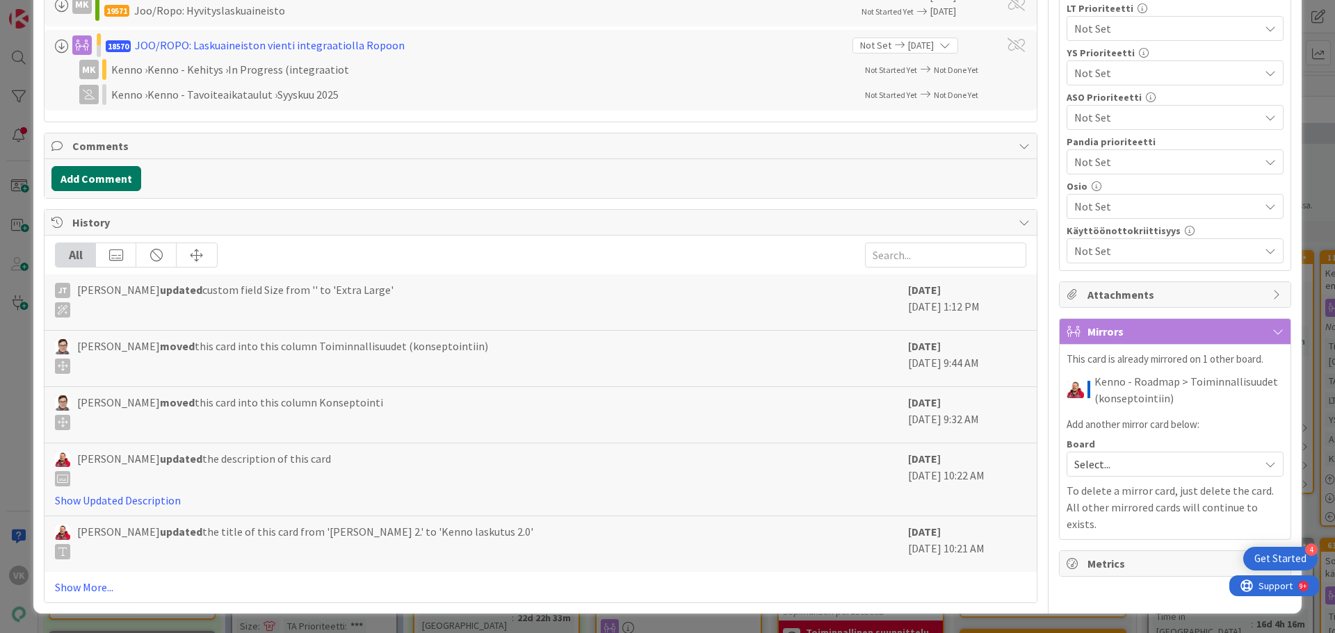
click at [118, 181] on button "Add Comment" at bounding box center [96, 178] width 90 height 25
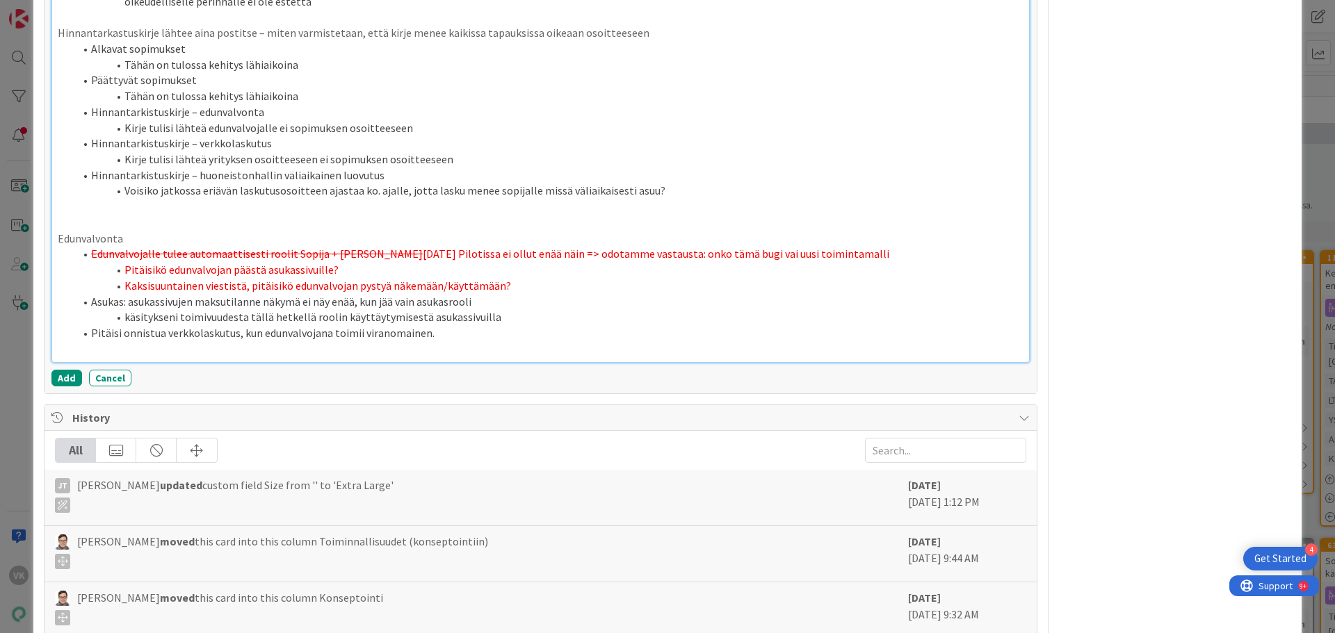
scroll to position [1222, 0]
click at [65, 372] on button "Add" at bounding box center [66, 377] width 31 height 17
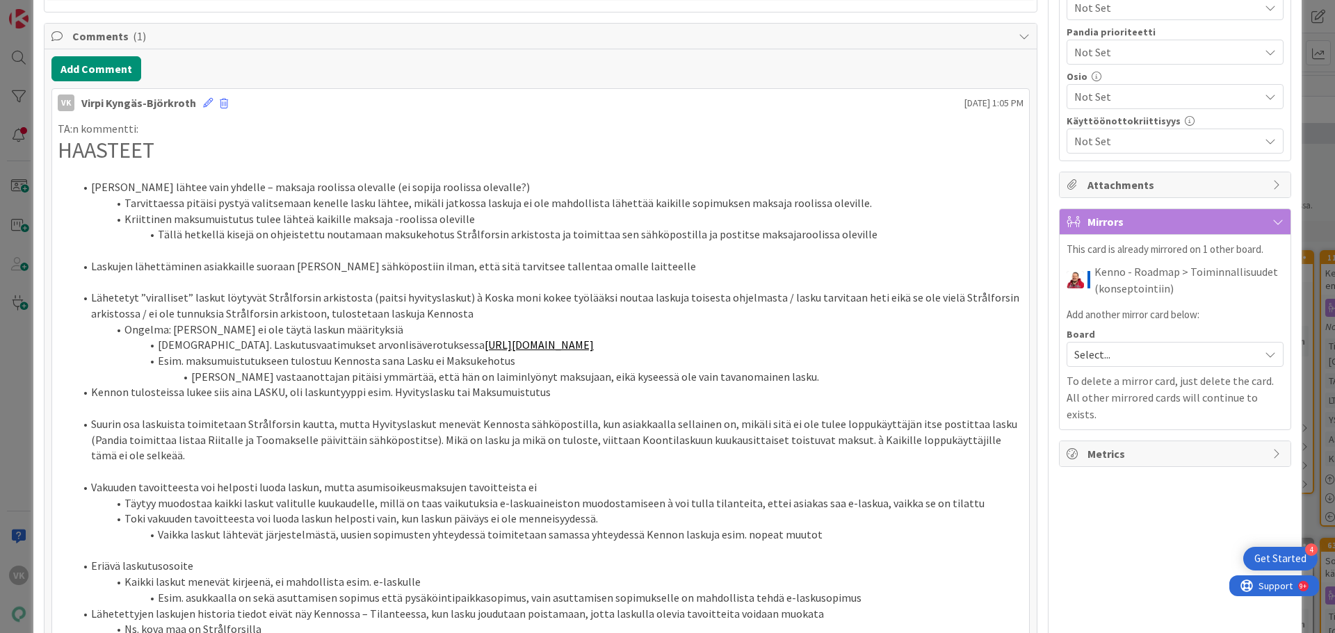
scroll to position [526, 0]
click at [1019, 38] on icon at bounding box center [1024, 38] width 11 height 11
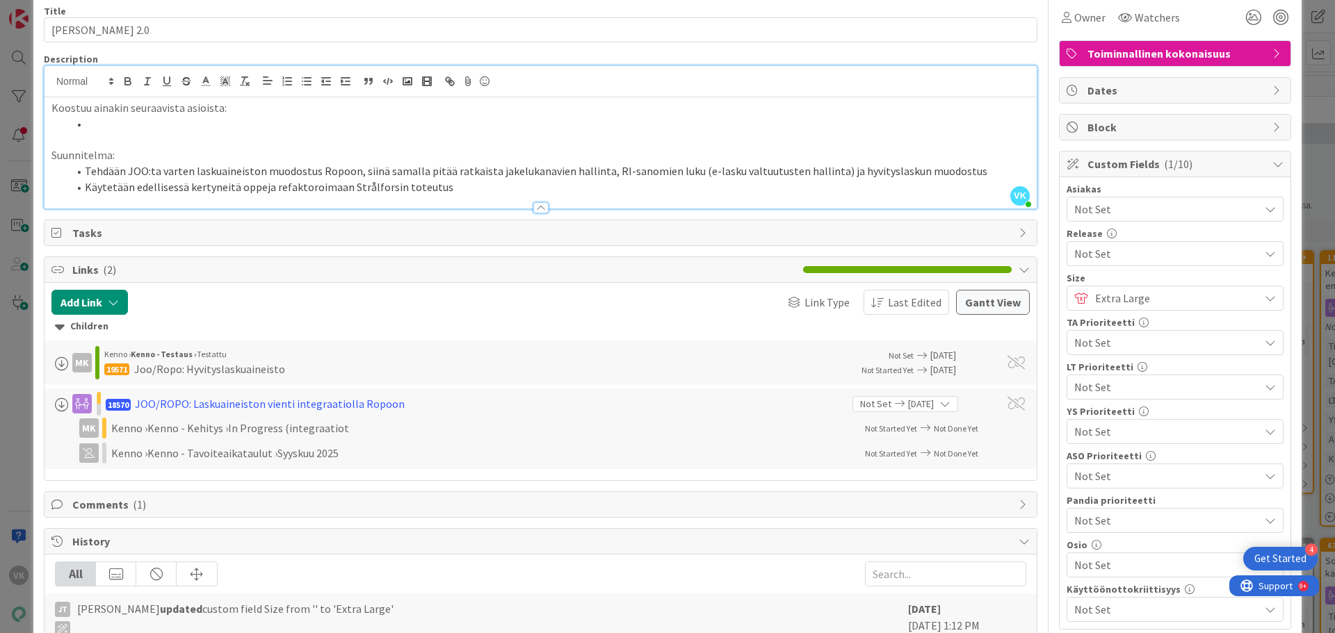
scroll to position [0, 0]
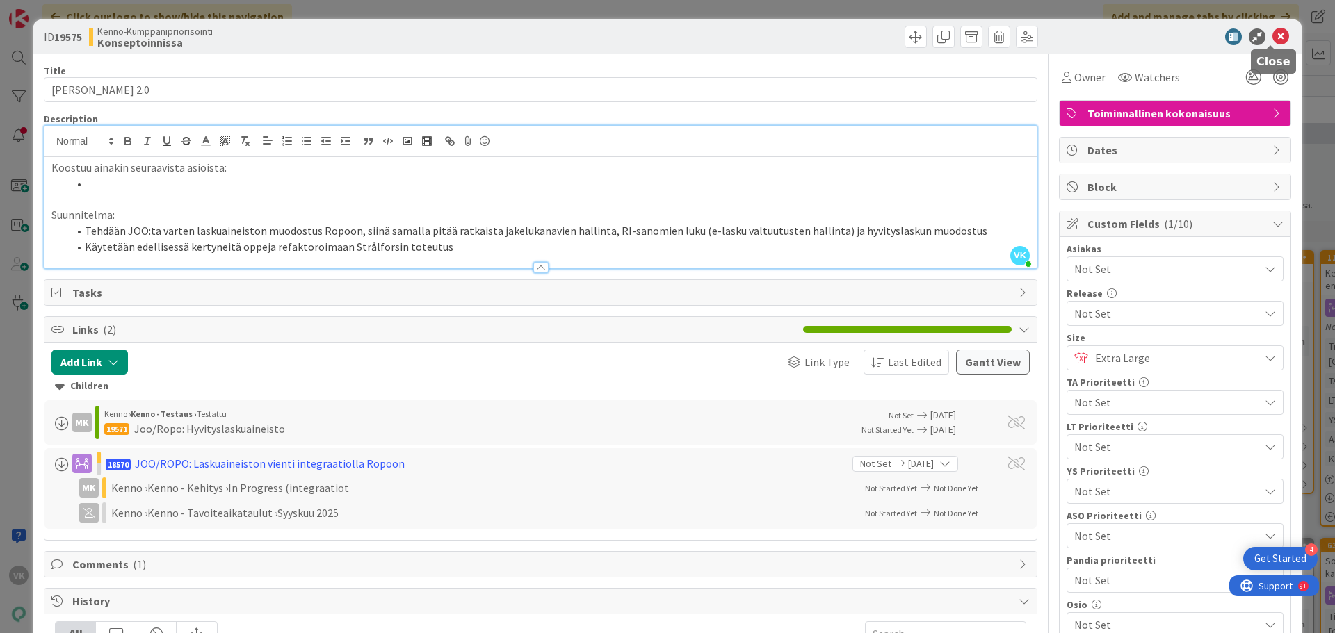
click at [1273, 36] on icon at bounding box center [1281, 37] width 17 height 17
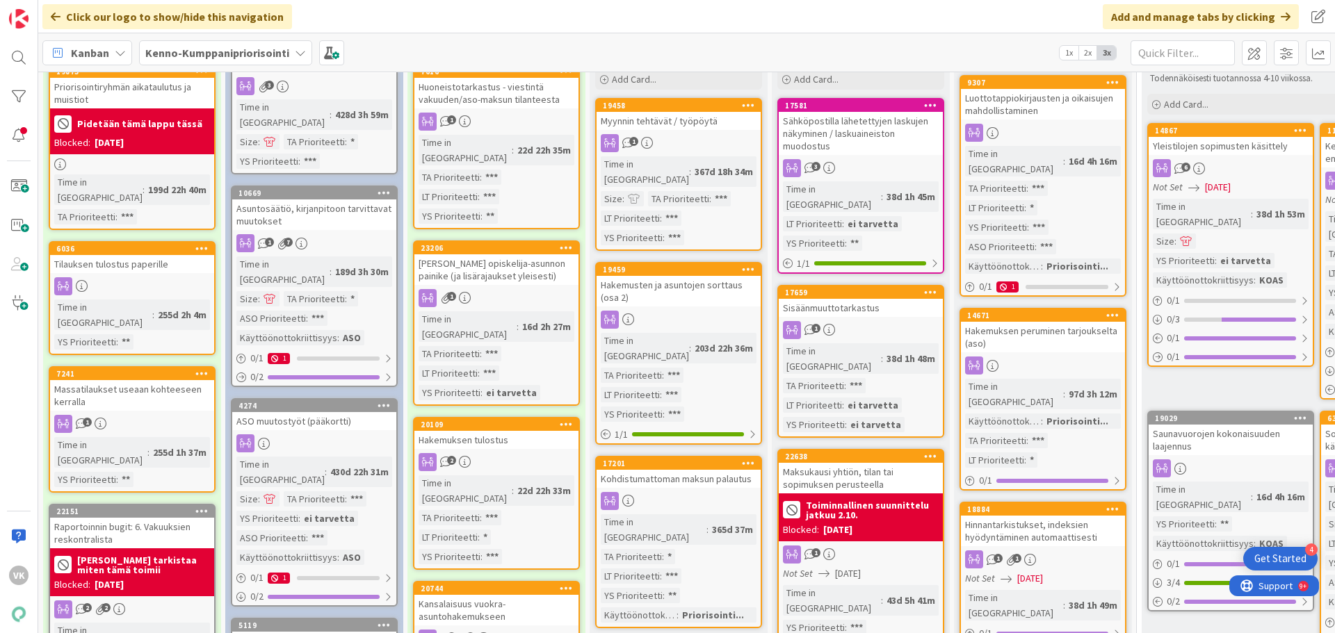
scroll to position [139, 0]
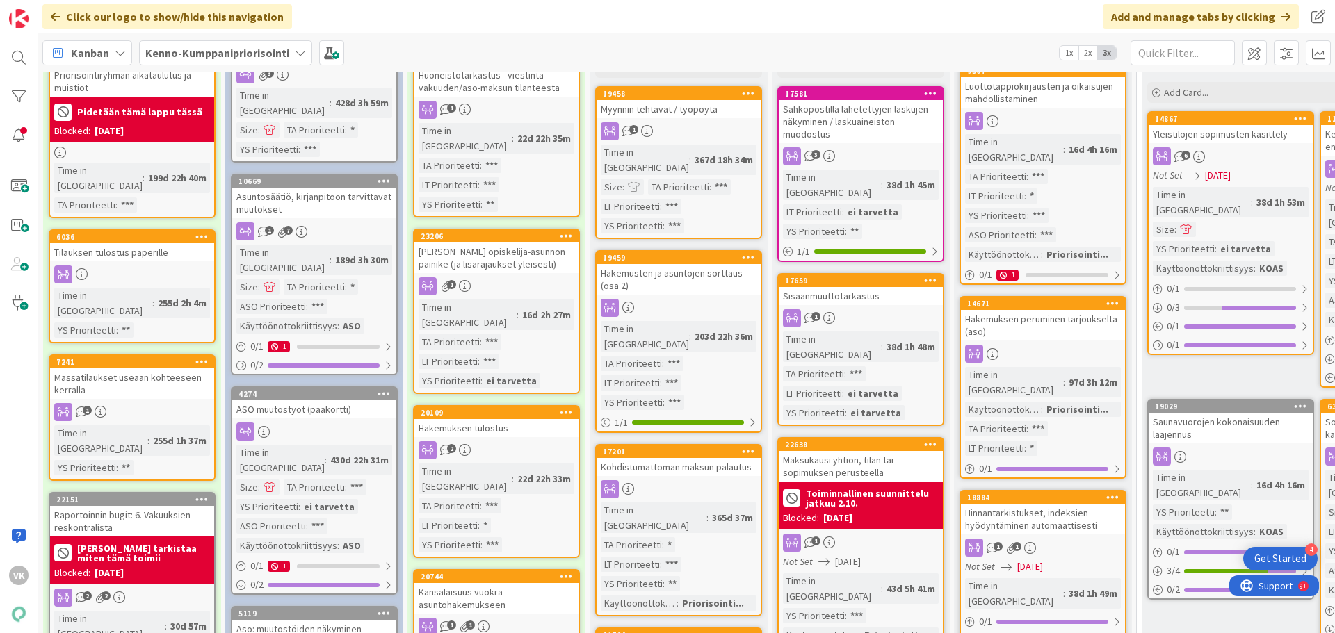
click at [704, 110] on div "Myynnin tehtävät / työpöytä" at bounding box center [679, 109] width 164 height 18
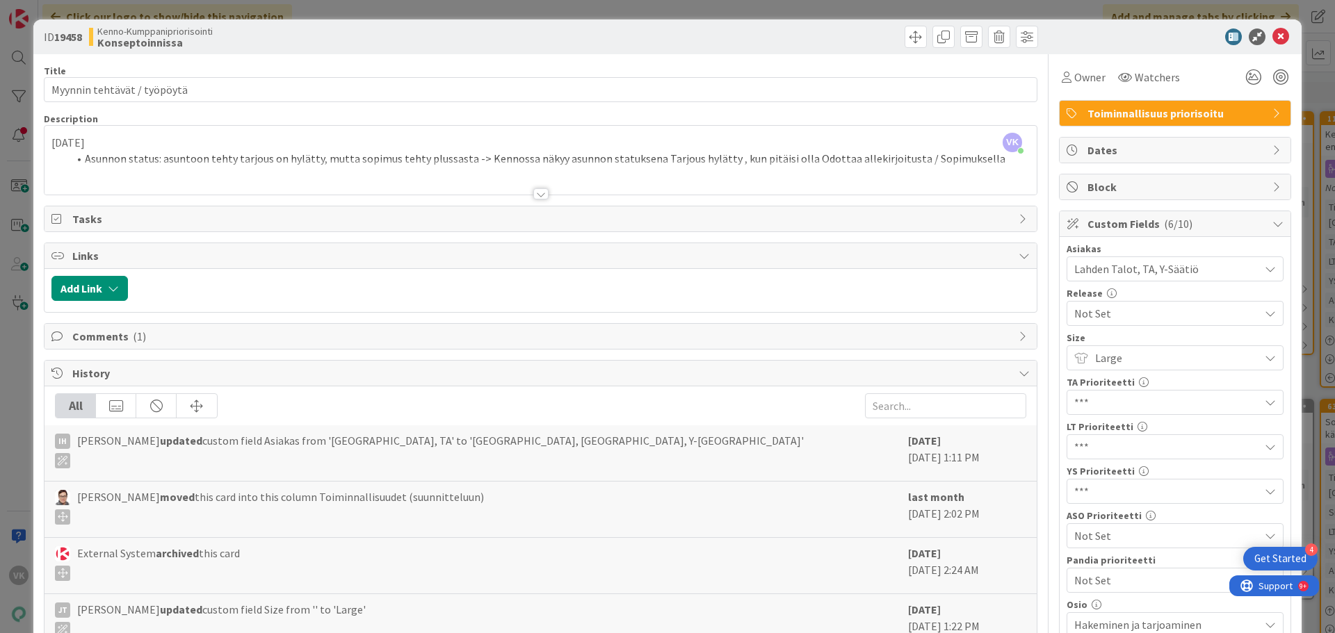
click at [101, 334] on span "Comments ( 1 )" at bounding box center [541, 336] width 939 height 17
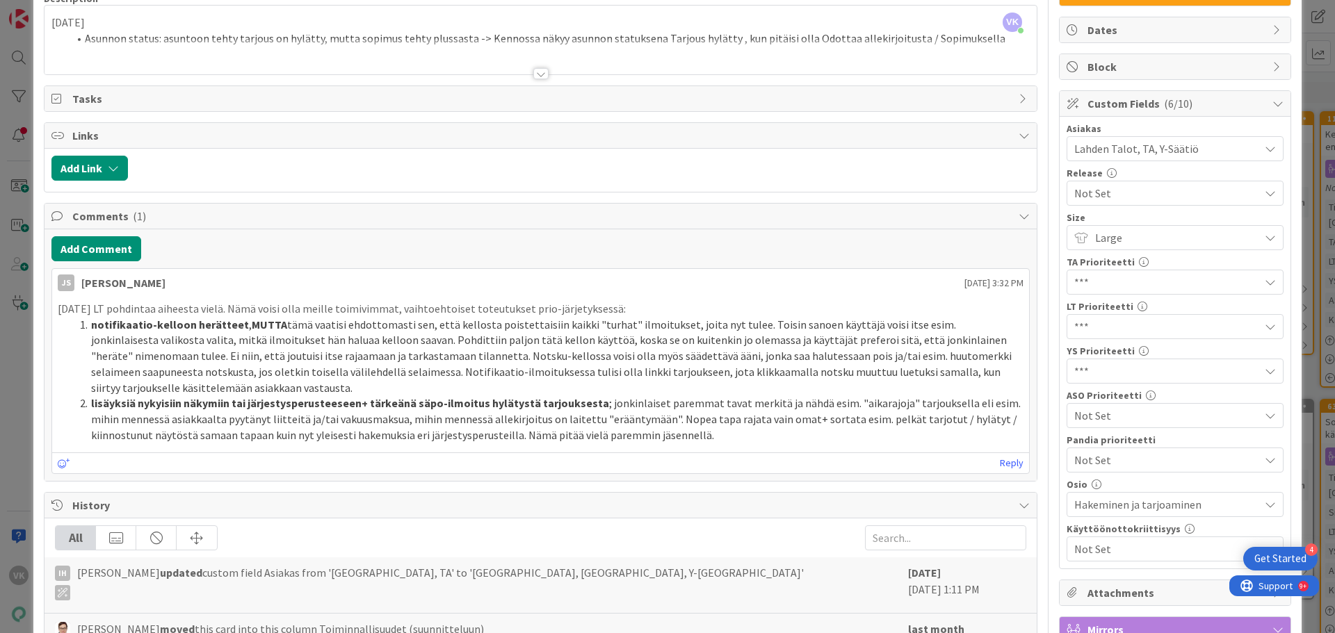
scroll to position [139, 0]
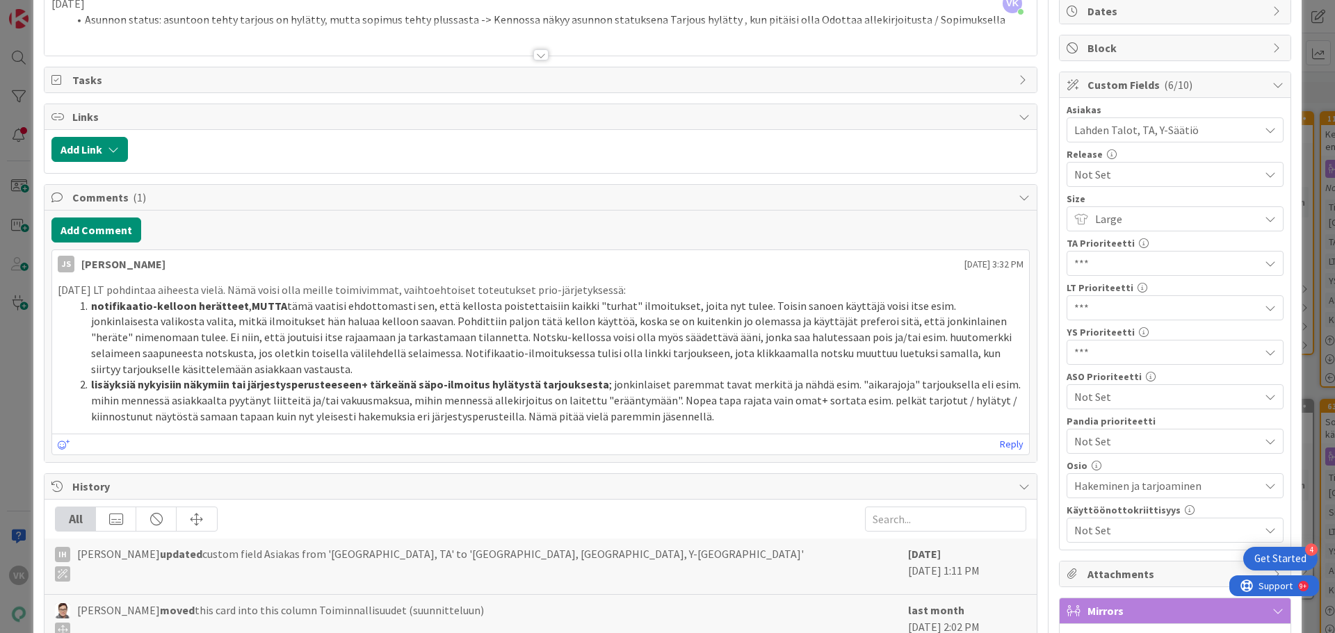
click at [536, 56] on div at bounding box center [540, 54] width 15 height 11
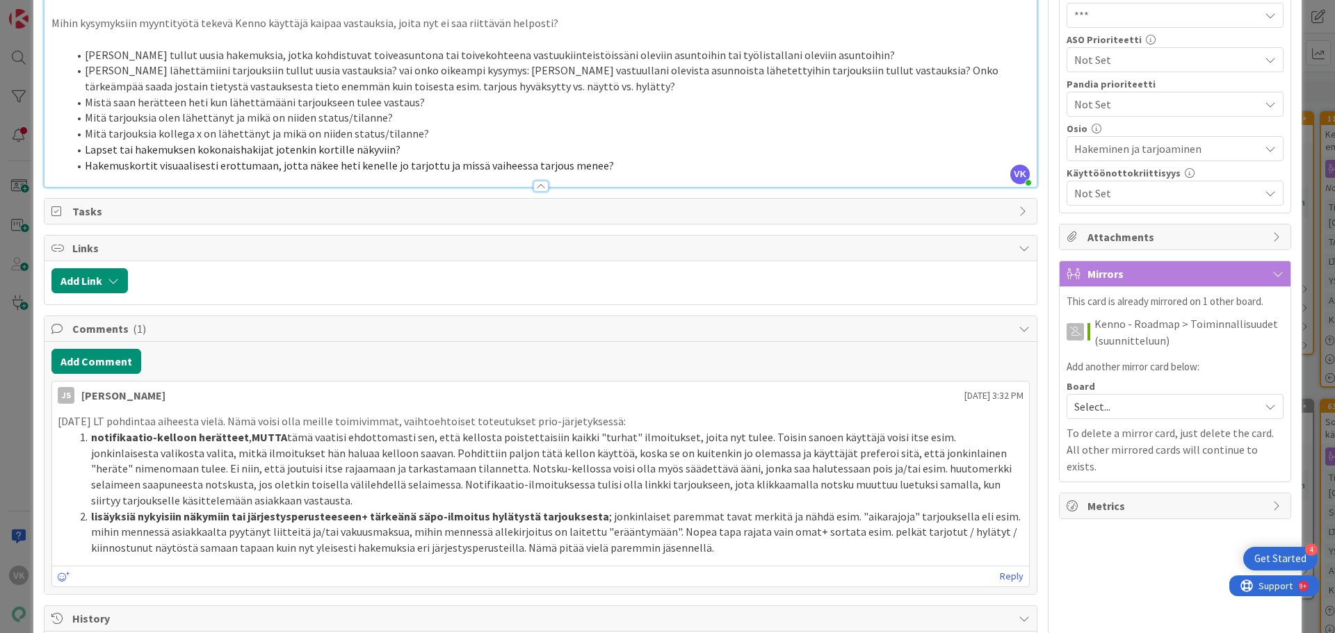
scroll to position [487, 0]
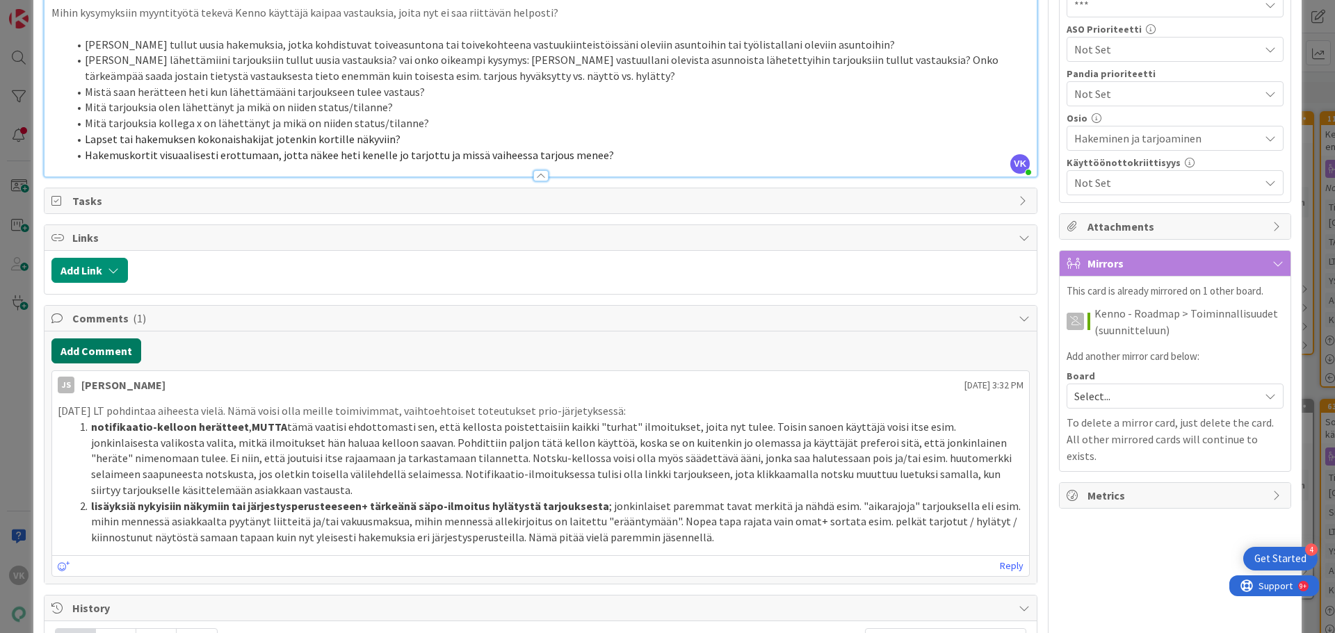
click at [101, 348] on button "Add Comment" at bounding box center [96, 351] width 90 height 25
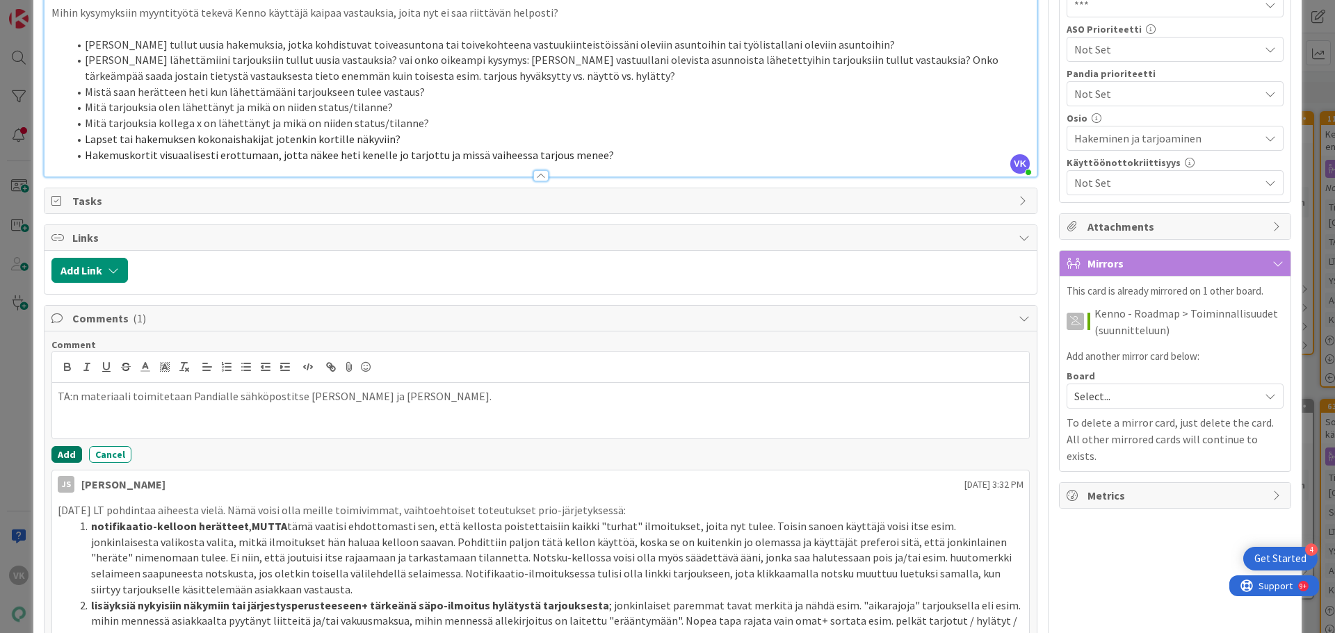
click at [65, 454] on button "Add" at bounding box center [66, 454] width 31 height 17
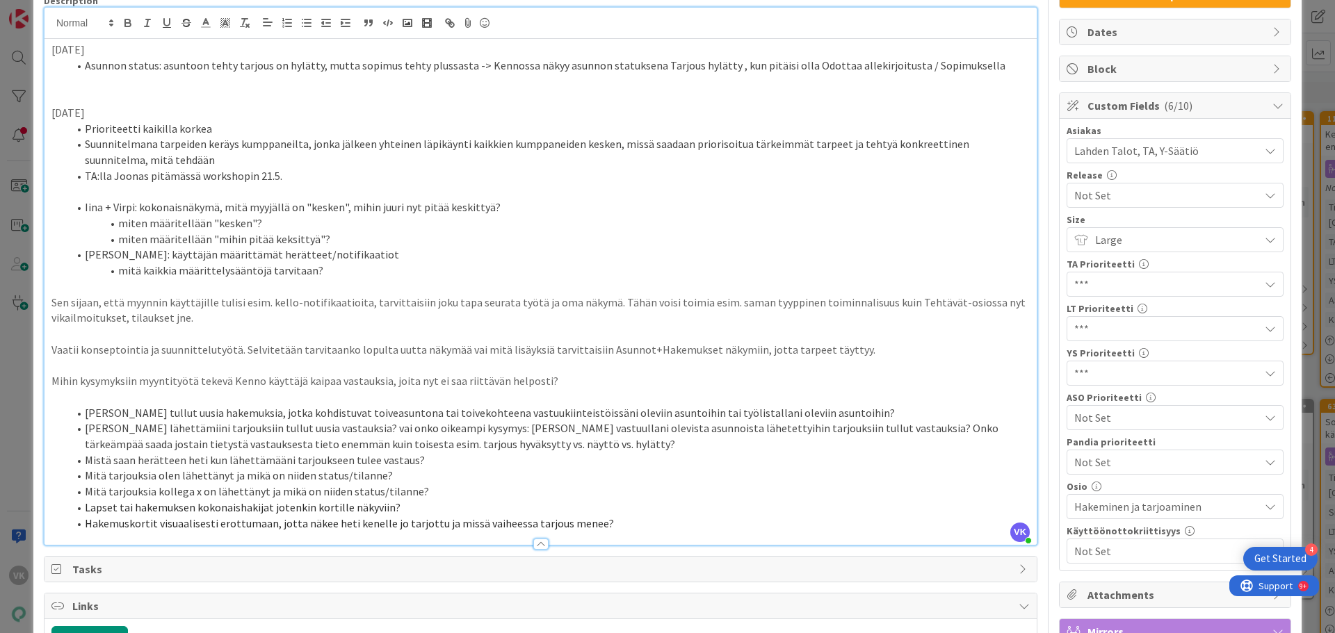
scroll to position [0, 0]
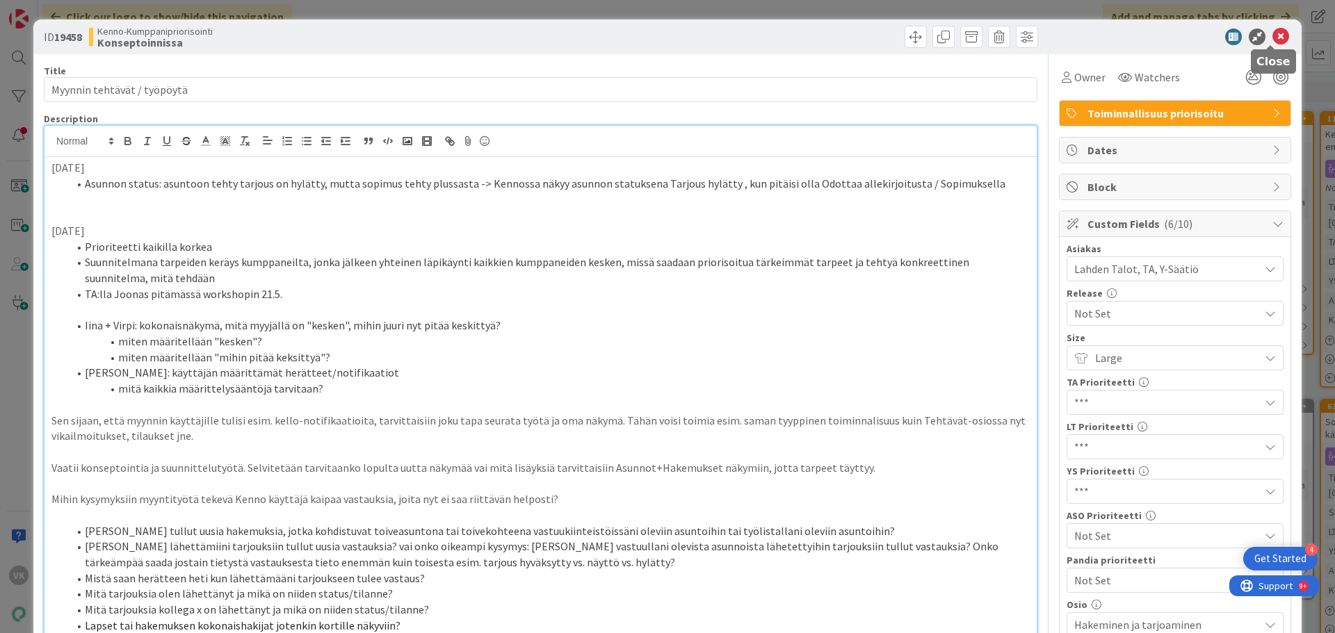
click at [1278, 35] on icon at bounding box center [1281, 37] width 17 height 17
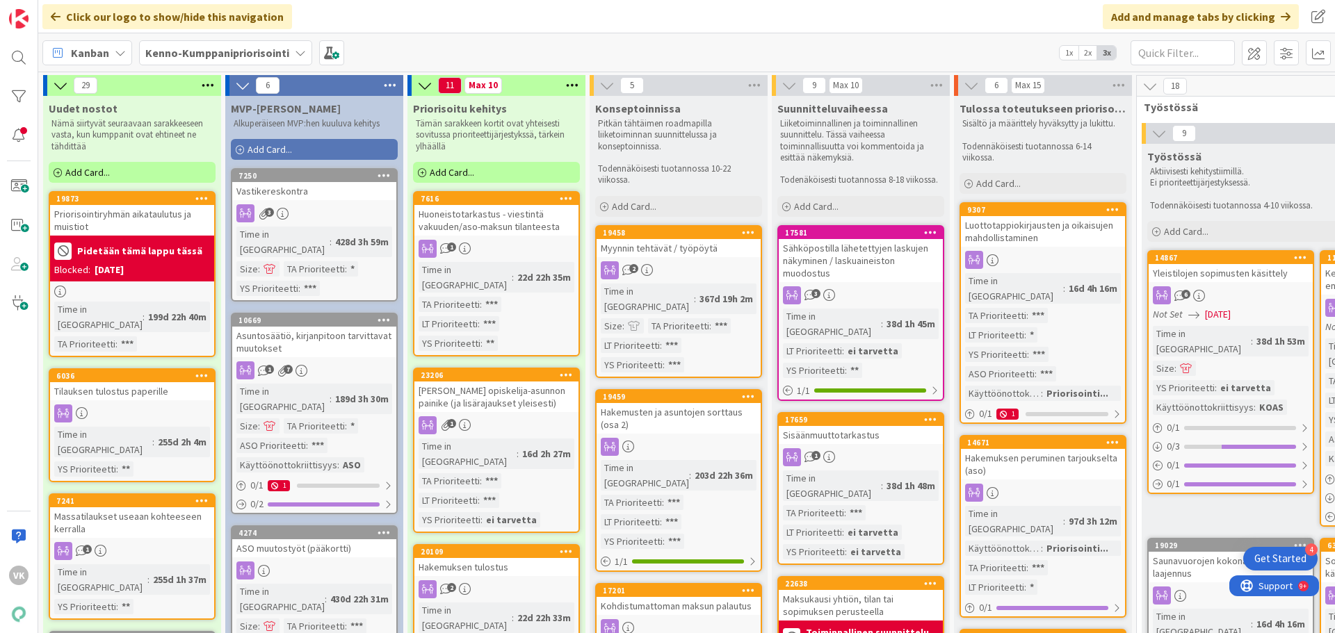
click at [686, 251] on div "Myynnin tehtävät / työpöytä" at bounding box center [679, 248] width 164 height 18
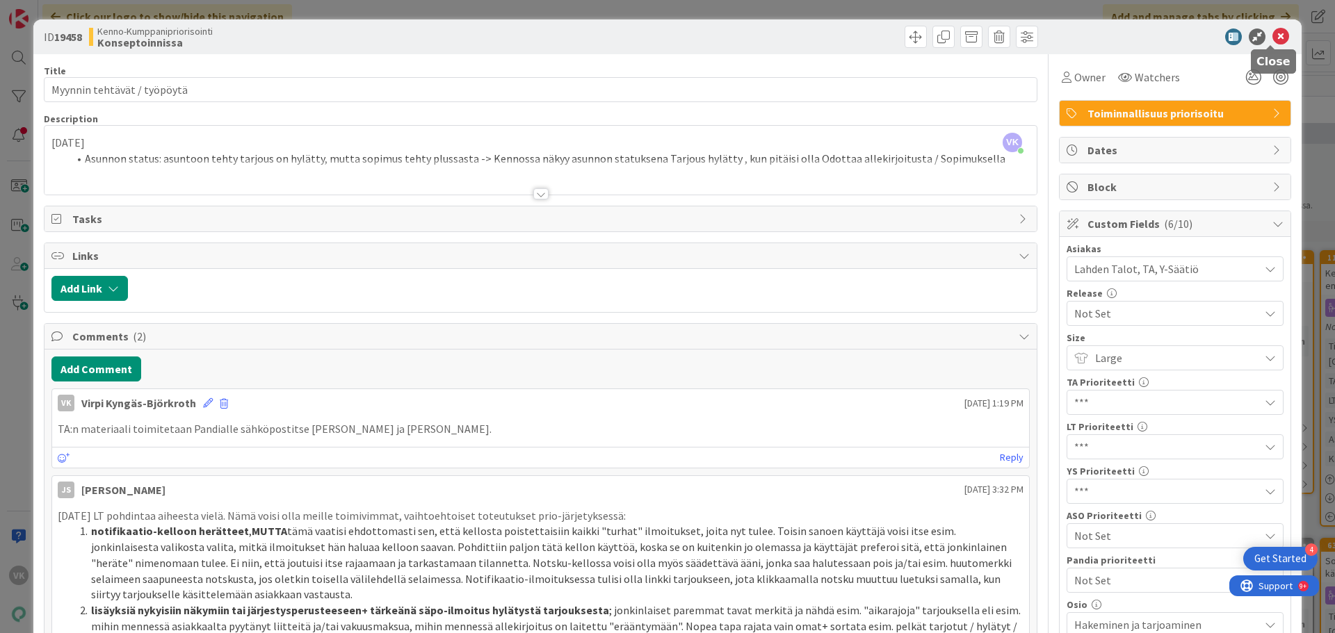
click at [1274, 33] on icon at bounding box center [1281, 37] width 17 height 17
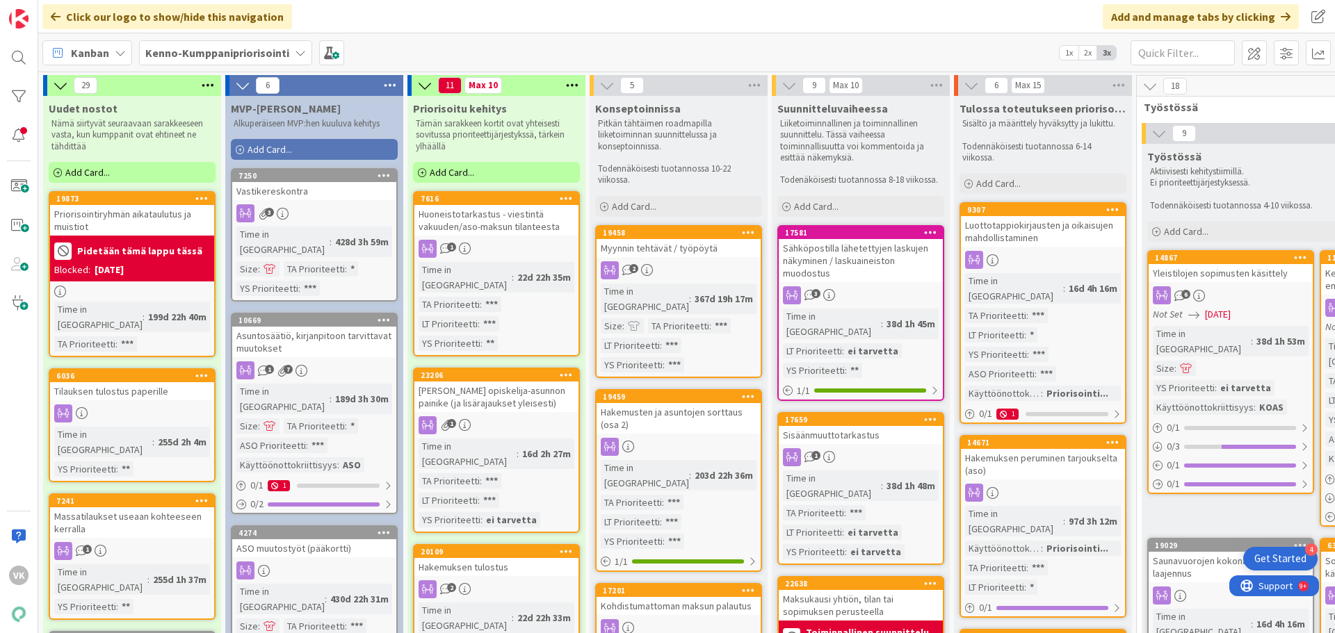
click at [705, 338] on div "Time in Column : 367d 19h 17m Size : TA Prioriteetti : *** LT Prioriteetti : **…" at bounding box center [679, 328] width 156 height 89
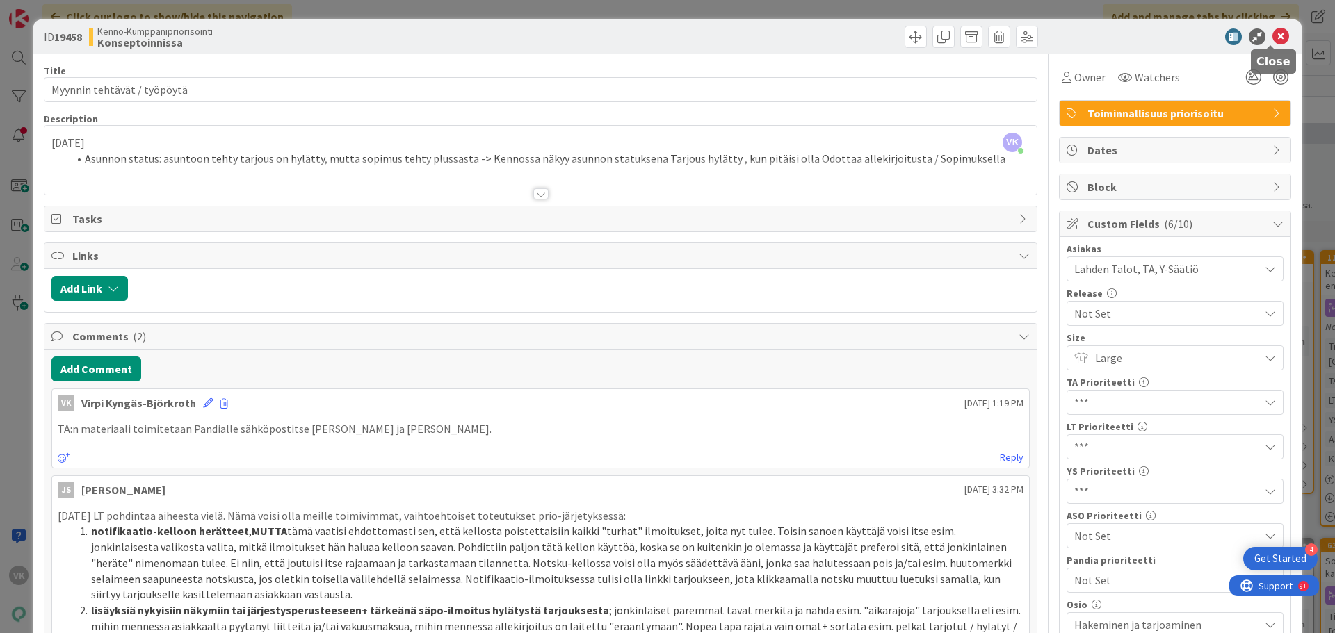
click at [1273, 35] on icon at bounding box center [1281, 37] width 17 height 17
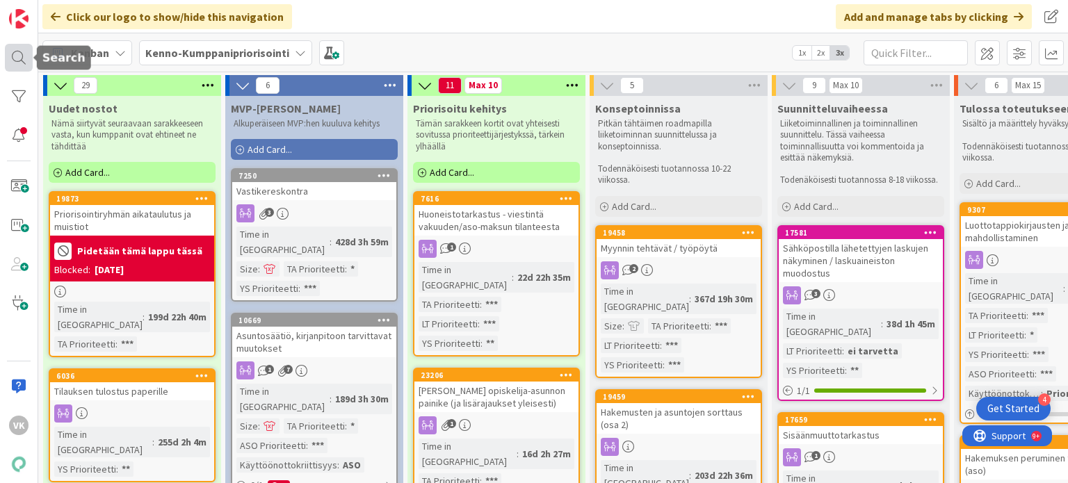
click at [19, 54] on div at bounding box center [19, 58] width 28 height 28
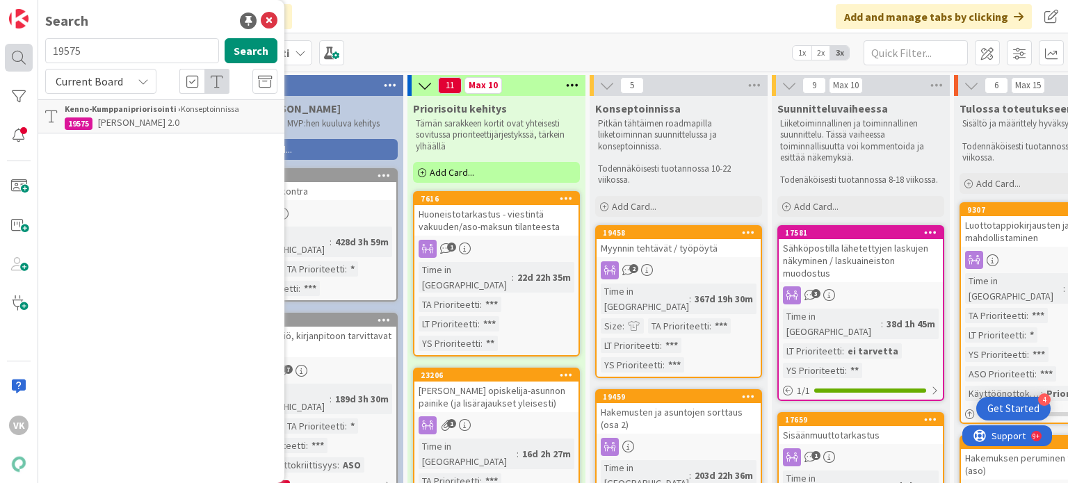
drag, startPoint x: 103, startPoint y: 54, endPoint x: 15, endPoint y: 54, distance: 88.3
click at [15, 54] on div "VK Search 19575 Search Current Board Kenno-Kumppanipriorisointi › Konseptoinnis…" at bounding box center [19, 241] width 38 height 483
click at [257, 49] on button "Search" at bounding box center [251, 50] width 53 height 25
click at [148, 79] on icon at bounding box center [143, 81] width 11 height 11
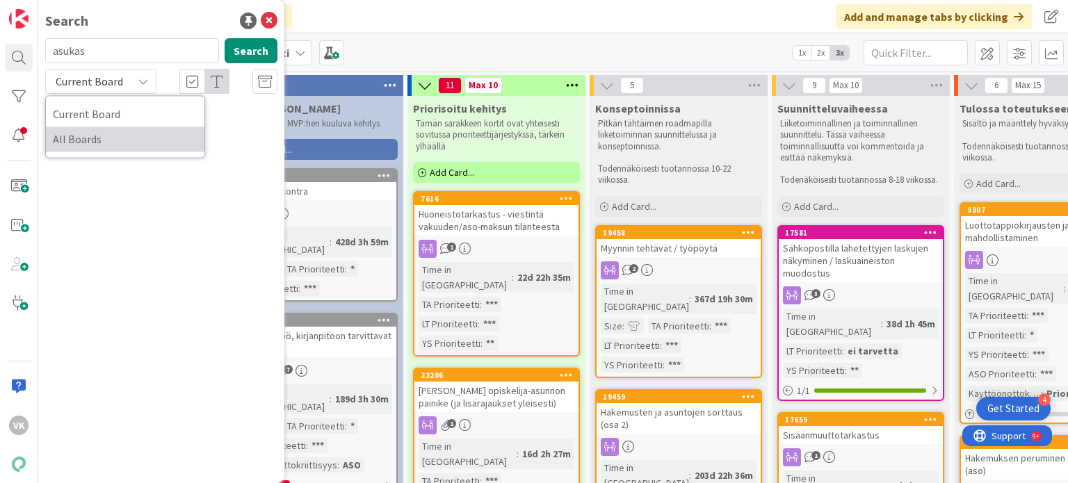
click at [106, 141] on span "All Boards" at bounding box center [125, 139] width 145 height 21
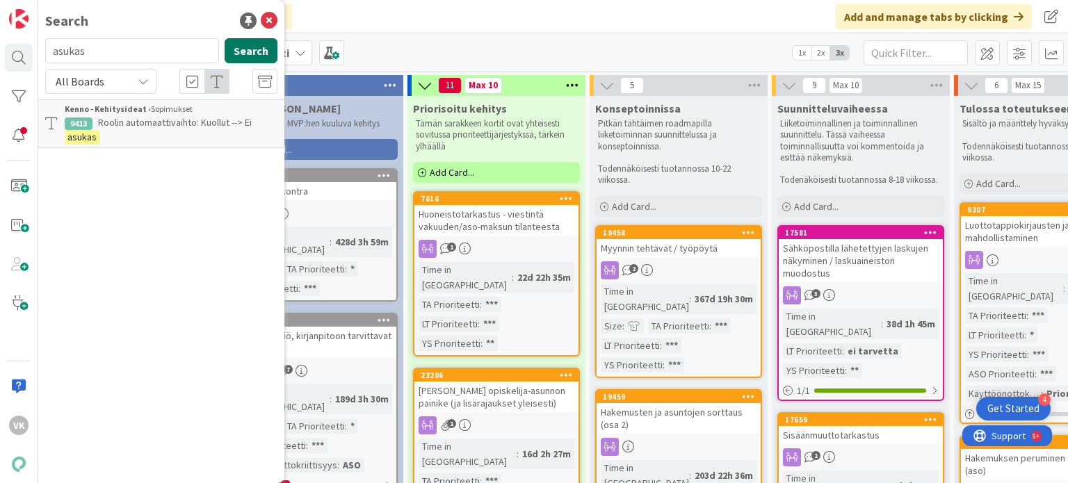
click at [259, 50] on button "Search" at bounding box center [251, 50] width 53 height 25
drag, startPoint x: 100, startPoint y: 47, endPoint x: 63, endPoint y: 45, distance: 36.9
click at [63, 45] on input "asukas" at bounding box center [132, 50] width 174 height 25
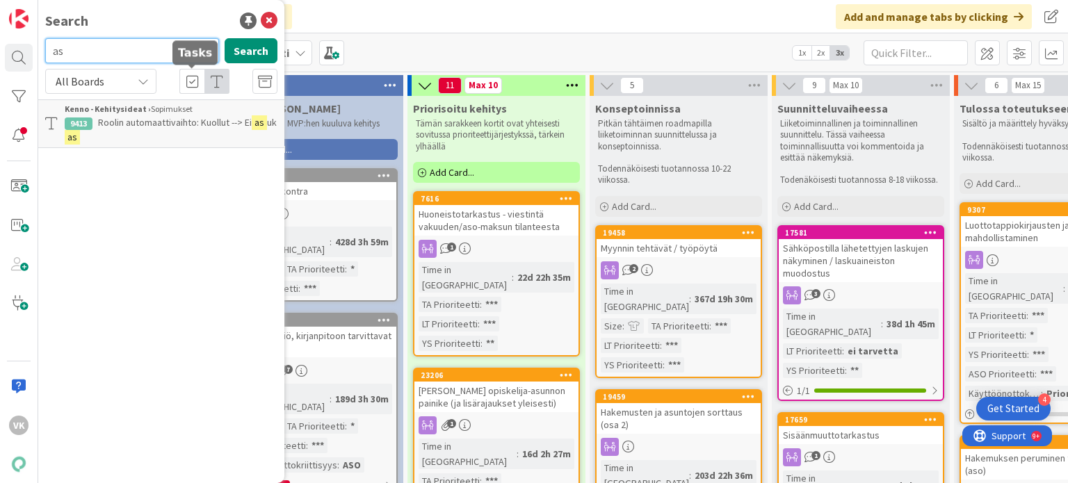
type input "a"
type input "asukasvalinta"
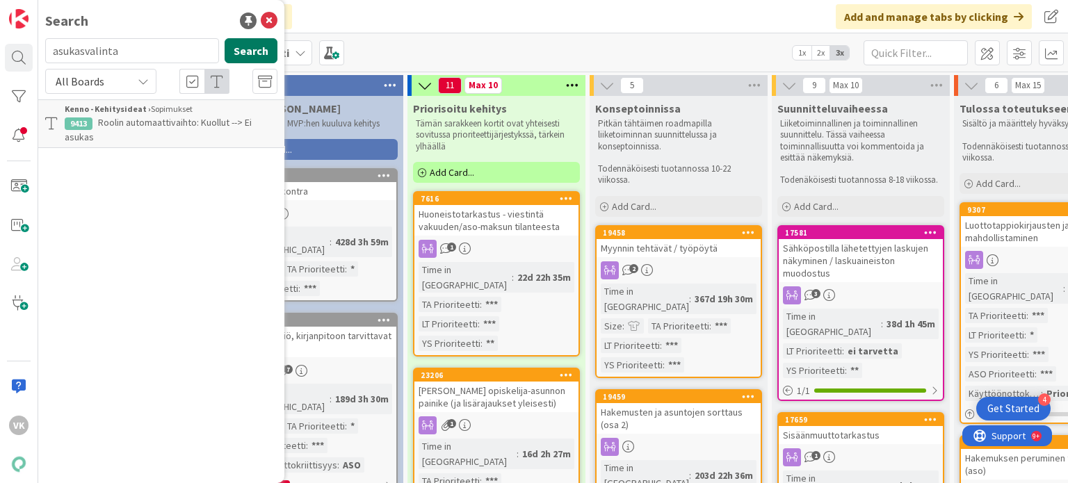
click at [248, 55] on button "Search" at bounding box center [251, 50] width 53 height 25
click at [172, 127] on span "raporttiin valinta useammalla yhtiöllä" at bounding box center [147, 129] width 164 height 27
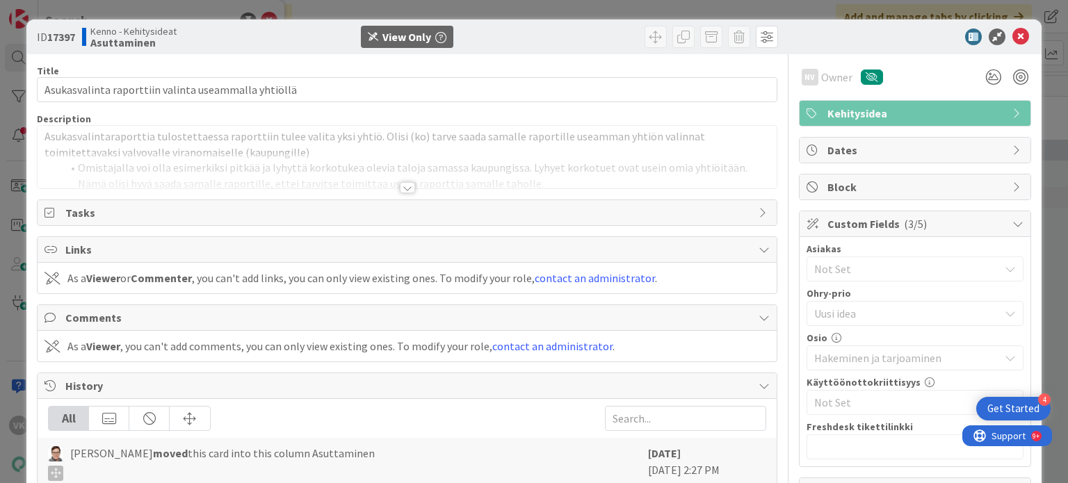
click at [403, 185] on div at bounding box center [407, 187] width 15 height 11
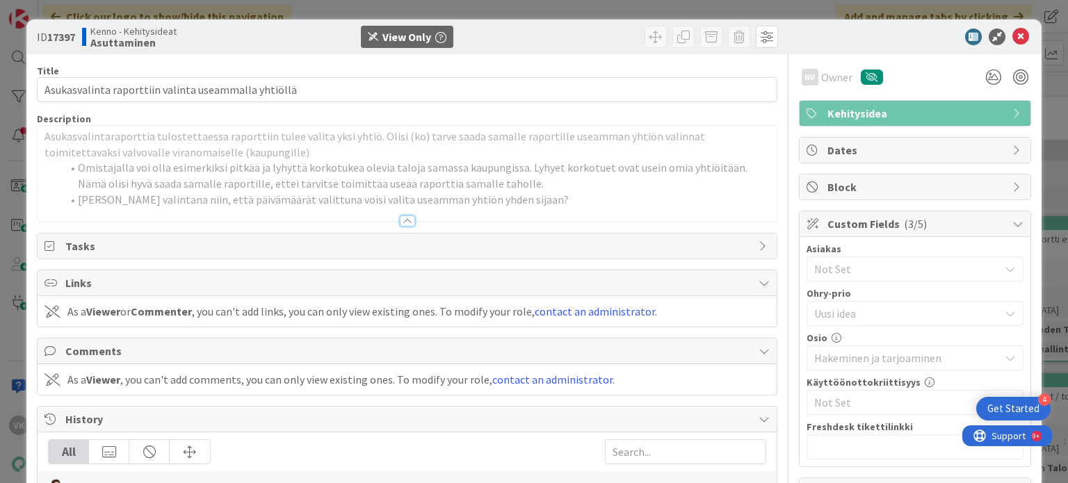
click at [403, 190] on li "Omistajalla voi olla esimerkiksi pitkää ja lyhyttä korkotukea olevia taloja sam…" at bounding box center [415, 175] width 708 height 31
click at [1012, 40] on icon at bounding box center [1020, 37] width 17 height 17
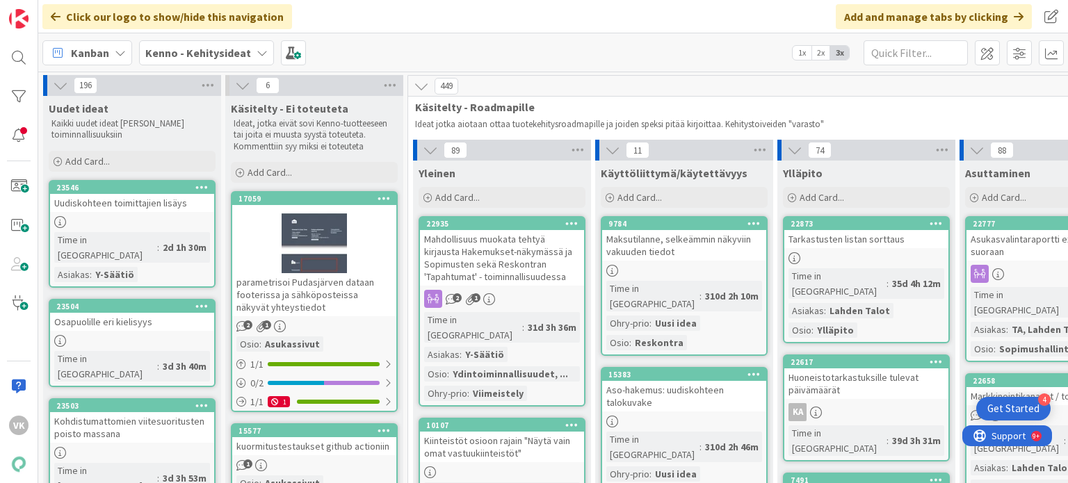
click at [156, 55] on b "Kenno - Kehitysideat" at bounding box center [198, 53] width 106 height 14
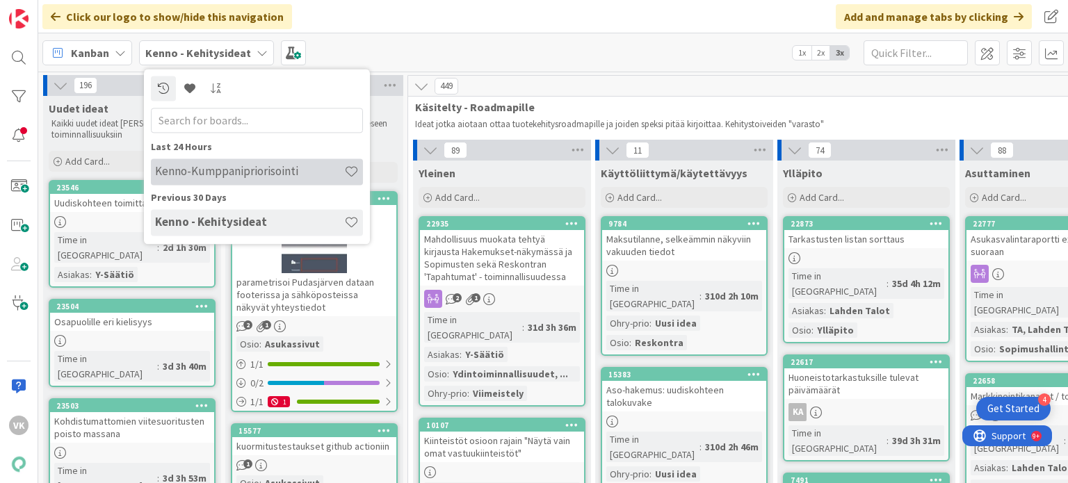
click at [172, 165] on h4 "Kenno-Kumppanipriorisointi" at bounding box center [249, 172] width 189 height 14
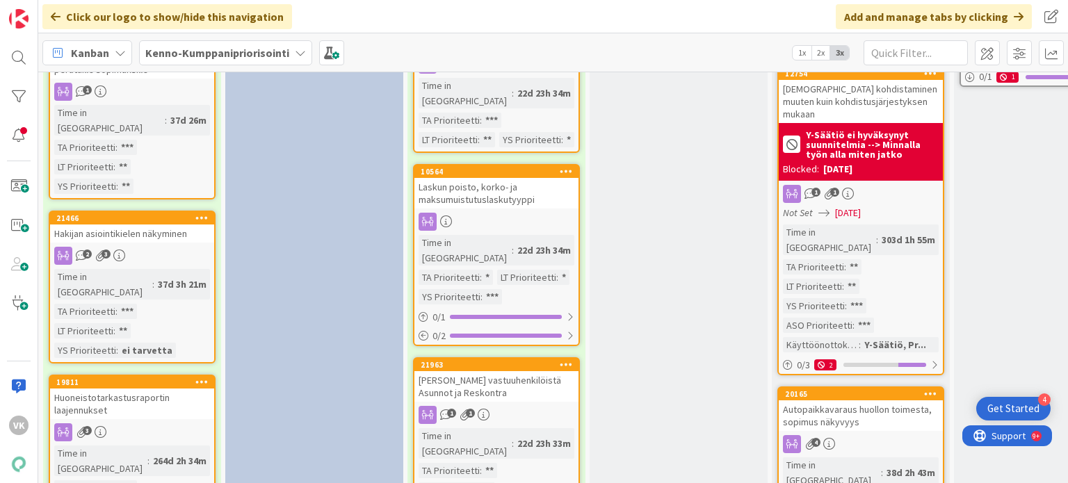
scroll to position [1530, 0]
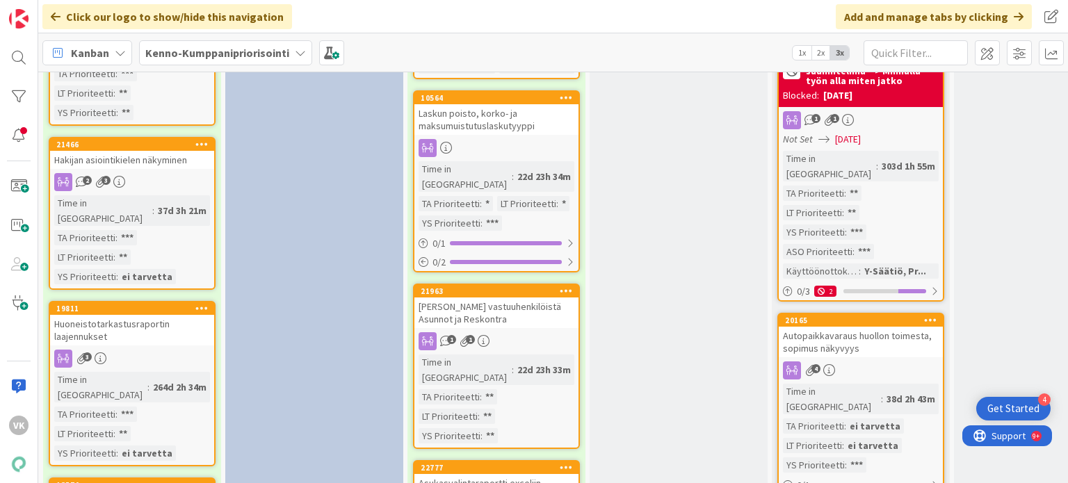
click at [499, 474] on div "Asukasvalintaraportti exceliin suoraan" at bounding box center [496, 489] width 164 height 31
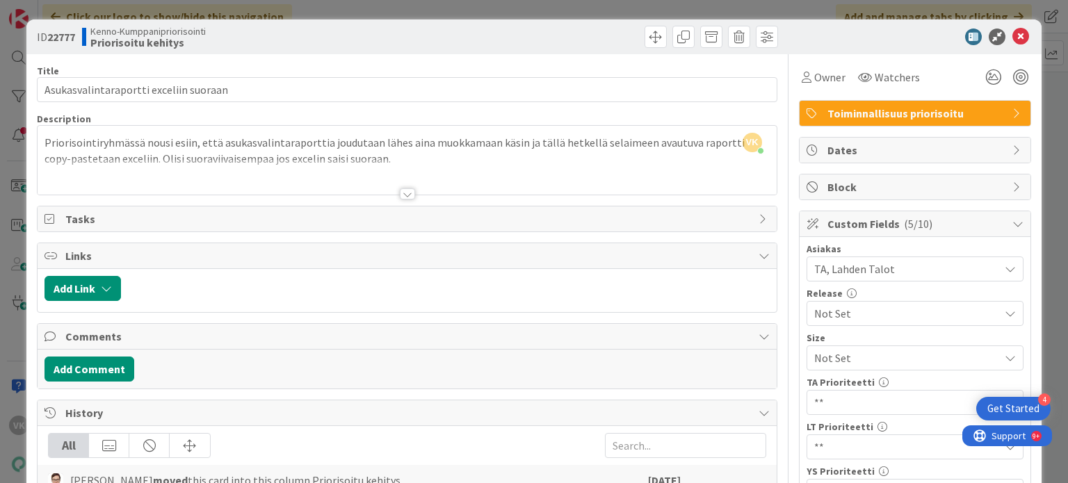
click at [400, 191] on div at bounding box center [407, 193] width 15 height 11
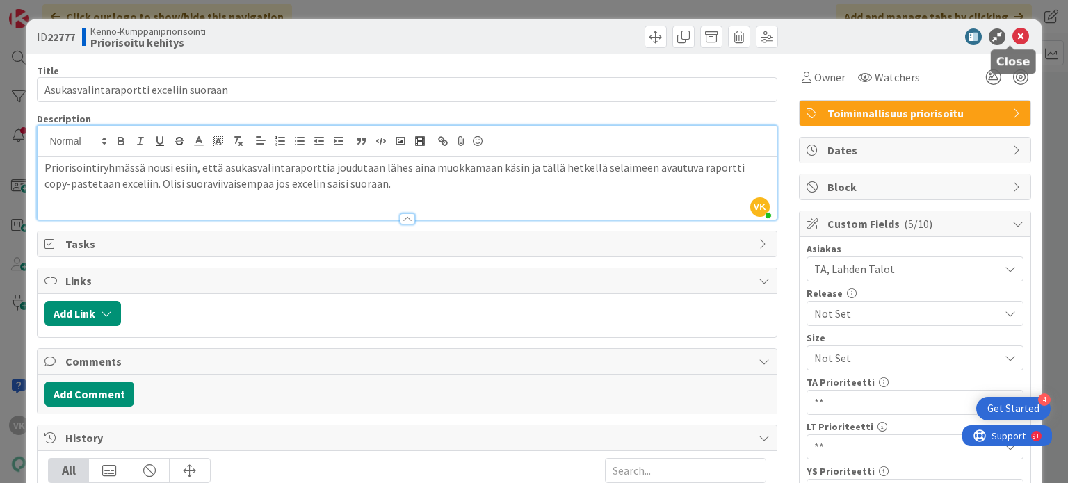
drag, startPoint x: 1011, startPoint y: 35, endPoint x: 612, endPoint y: 164, distance: 419.4
click at [1012, 34] on icon at bounding box center [1020, 37] width 17 height 17
